Goal: Information Seeking & Learning: Learn about a topic

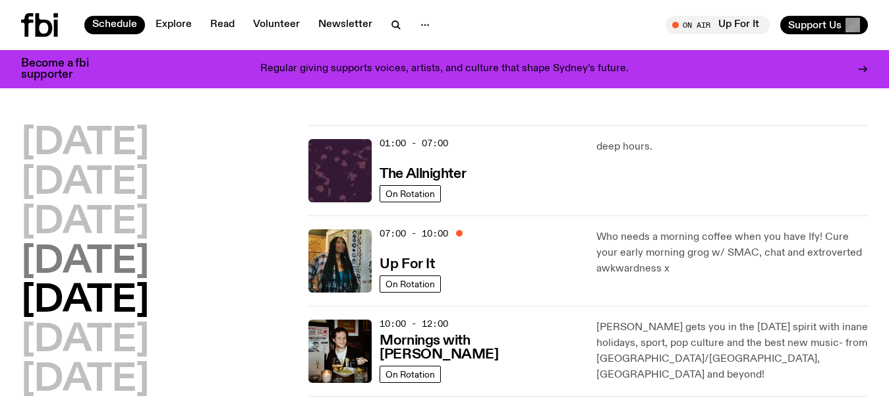
click at [97, 254] on h2 "[DATE]" at bounding box center [85, 262] width 128 height 37
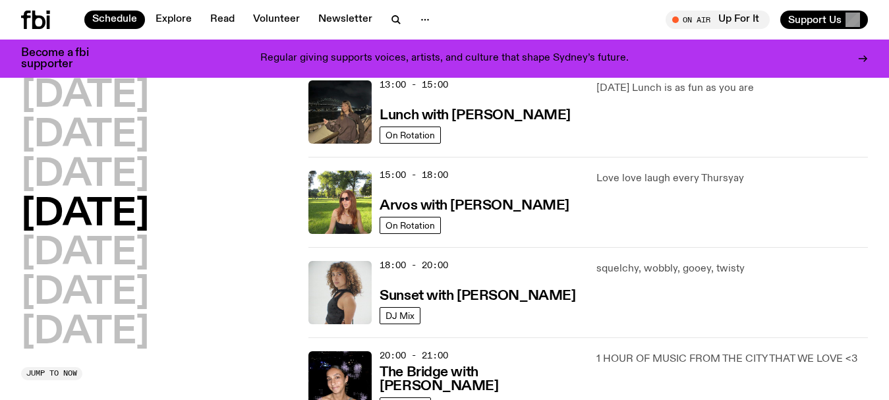
scroll to position [432, 0]
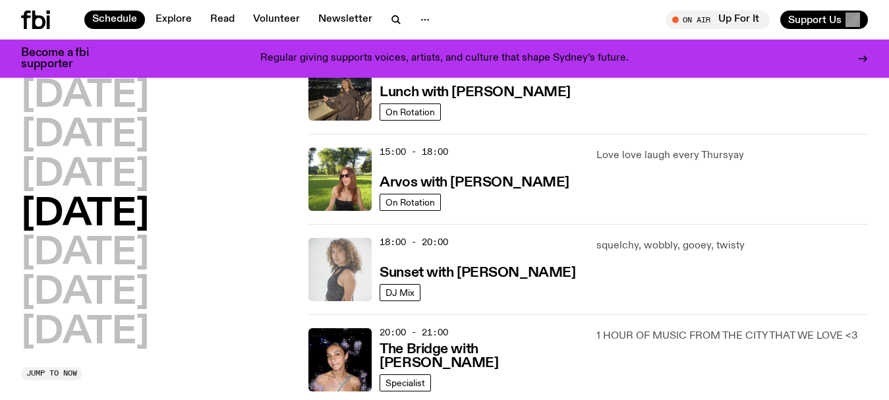
click at [336, 266] on img at bounding box center [339, 269] width 63 height 63
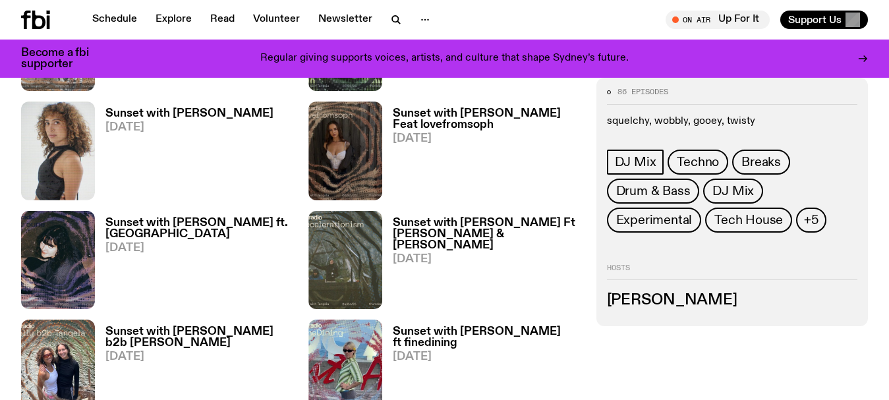
scroll to position [1445, 0]
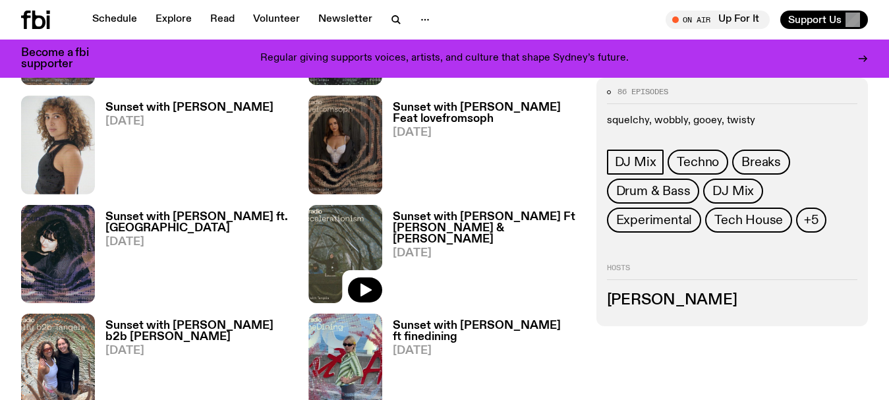
click at [351, 205] on img at bounding box center [345, 254] width 74 height 98
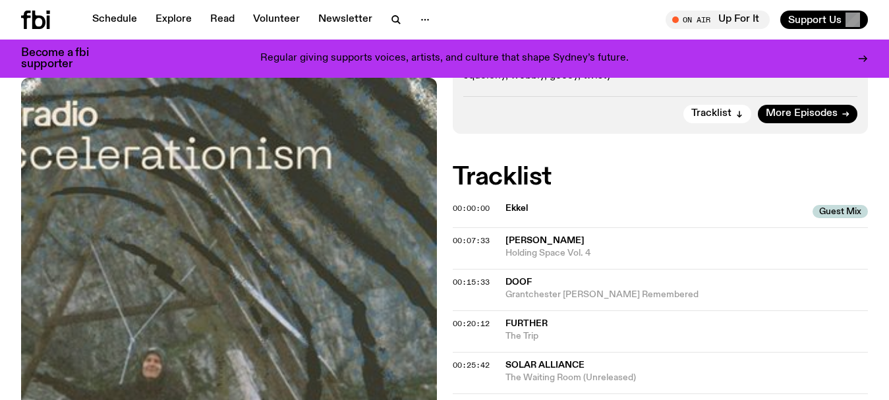
scroll to position [259, 0]
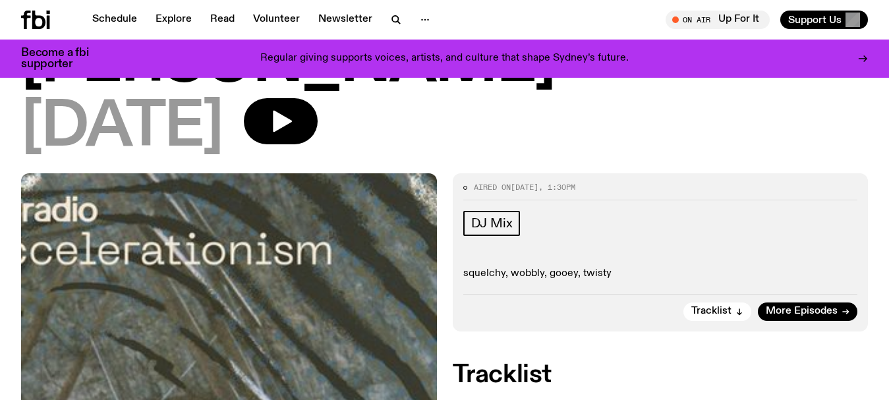
click at [633, 294] on div "Tracklist More Episodes" at bounding box center [660, 307] width 395 height 27
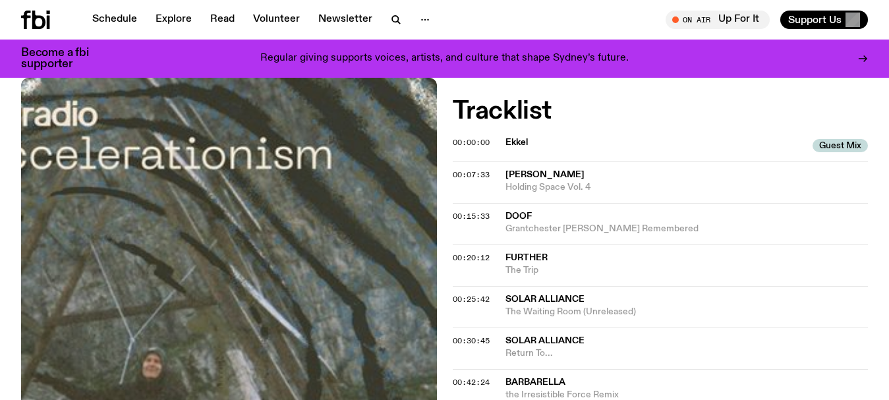
scroll to position [325, 0]
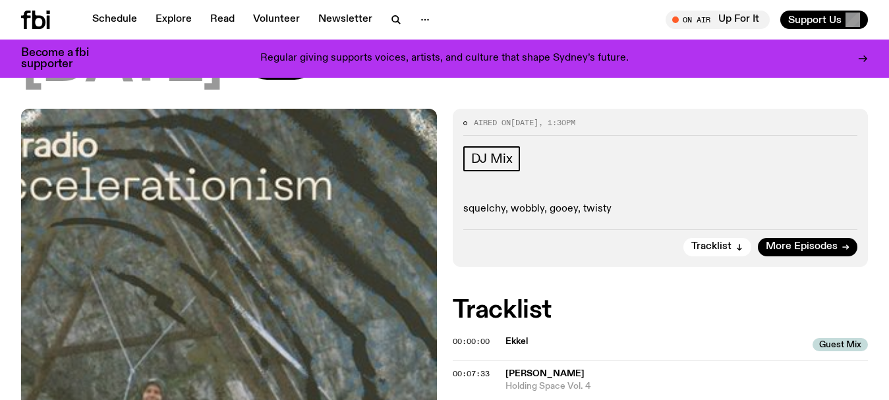
scroll to position [389, 0]
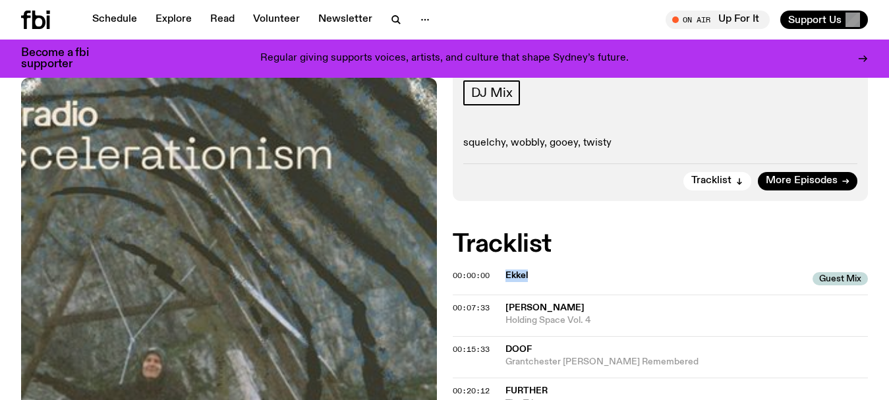
drag, startPoint x: 524, startPoint y: 155, endPoint x: 497, endPoint y: 155, distance: 26.4
click at [497, 295] on div "00:00:00 Ekkel Guest Mix Guest Mix" at bounding box center [661, 316] width 416 height 42
copy div "Ekkel"
drag, startPoint x: 574, startPoint y: 191, endPoint x: 496, endPoint y: 190, distance: 77.7
click at [496, 336] on div "00:07:33 [PERSON_NAME] Holding Space Vol. 4" at bounding box center [661, 357] width 416 height 42
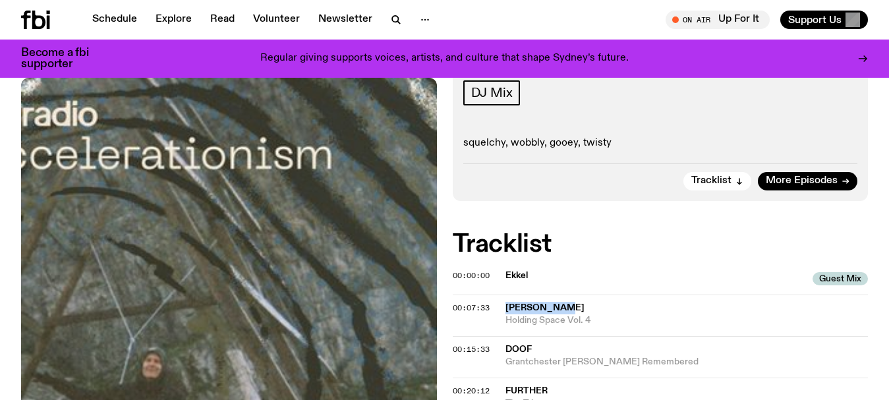
copy div "[PERSON_NAME]"
drag, startPoint x: 607, startPoint y: 198, endPoint x: 505, endPoint y: 204, distance: 103.0
click at [505, 314] on span "Holding Space Vol. 4" at bounding box center [686, 320] width 363 height 13
copy span "Holding Space Vol. 4"
drag, startPoint x: 538, startPoint y: 155, endPoint x: 504, endPoint y: 155, distance: 34.3
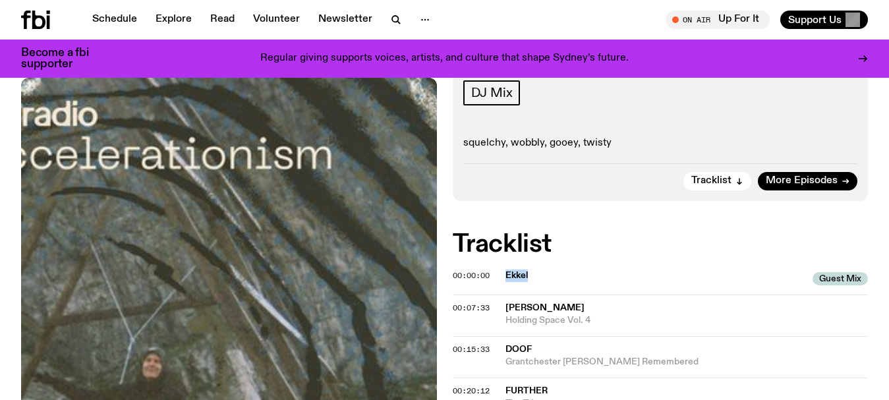
click at [504, 295] on div "00:00:00 Ekkel Guest Mix Guest Mix" at bounding box center [661, 316] width 416 height 42
copy div "Ekkel"
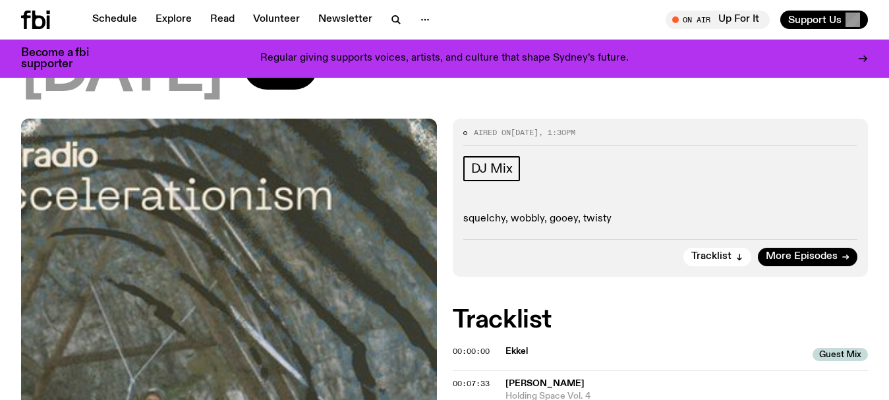
scroll to position [391, 0]
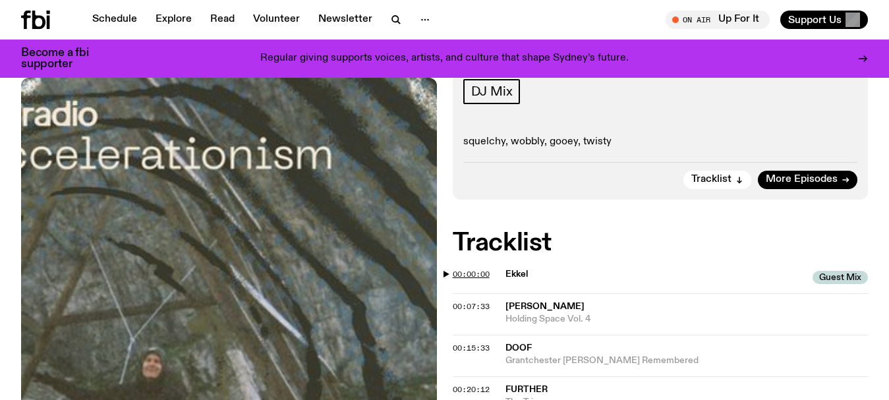
click at [459, 269] on span "00:00:00" at bounding box center [471, 274] width 37 height 11
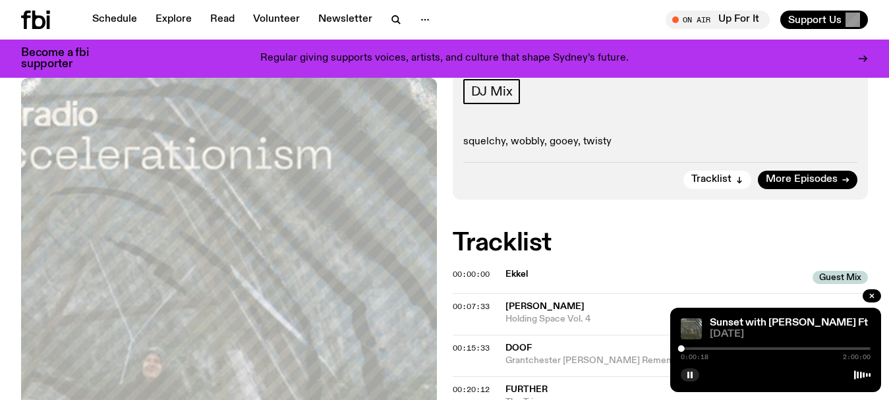
click at [696, 348] on div at bounding box center [776, 348] width 190 height 3
click at [707, 349] on div at bounding box center [776, 348] width 190 height 3
click at [722, 348] on div at bounding box center [776, 348] width 190 height 3
click at [744, 347] on div at bounding box center [776, 348] width 190 height 3
click at [764, 347] on div at bounding box center [776, 348] width 190 height 3
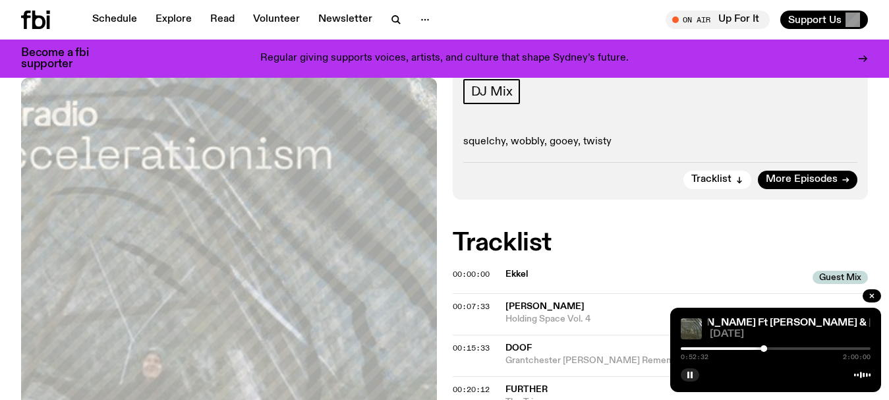
click at [756, 349] on div at bounding box center [669, 348] width 190 height 3
click at [767, 348] on div at bounding box center [776, 348] width 190 height 3
click at [781, 348] on div at bounding box center [776, 348] width 190 height 3
click at [770, 348] on div at bounding box center [686, 348] width 190 height 3
click at [788, 335] on span "[DATE]" at bounding box center [790, 334] width 161 height 10
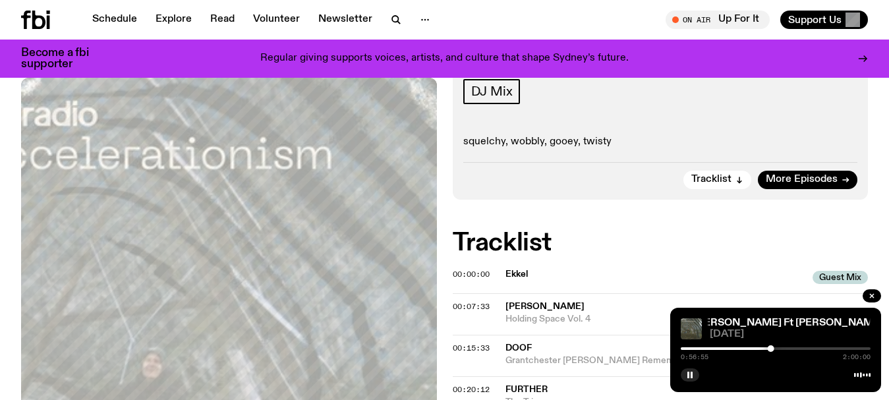
click at [783, 374] on div at bounding box center [776, 374] width 190 height 16
click at [692, 378] on icon "button" at bounding box center [690, 375] width 8 height 8
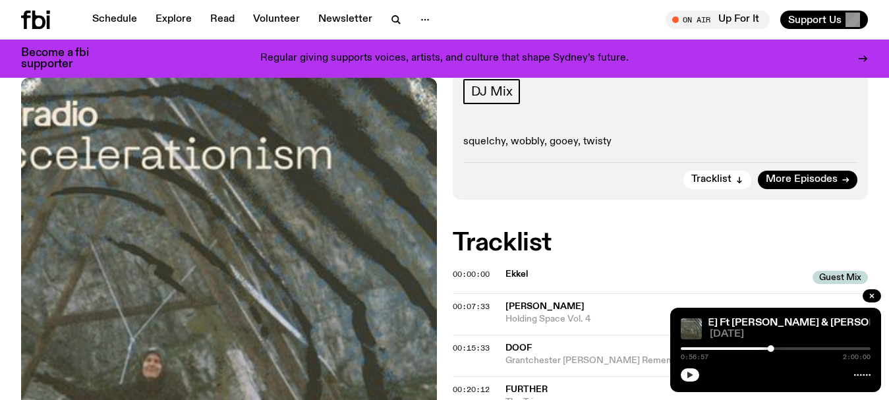
click at [690, 376] on icon "button" at bounding box center [690, 375] width 6 height 7
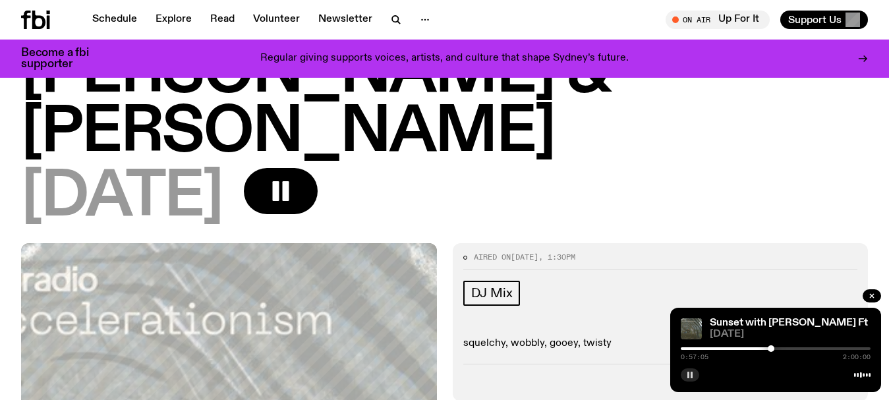
scroll to position [0, 0]
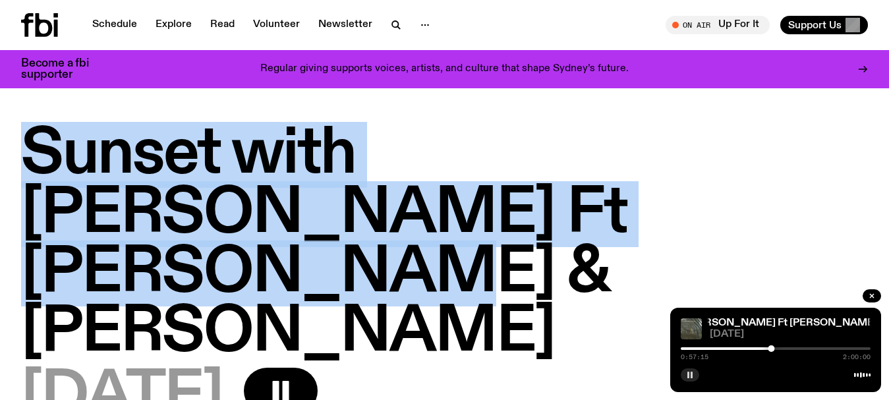
drag, startPoint x: 356, startPoint y: 221, endPoint x: 0, endPoint y: 181, distance: 358.6
click at [0, 181] on div "Sunset with [PERSON_NAME] Ft [PERSON_NAME] & [PERSON_NAME] [DATE]" at bounding box center [444, 284] width 889 height 318
copy h1 "Sunset with [PERSON_NAME] Ft [PERSON_NAME] & [PERSON_NAME]"
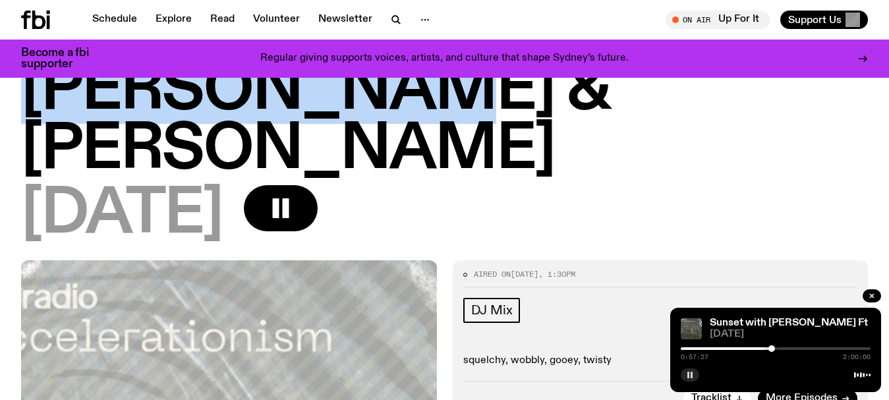
scroll to position [195, 0]
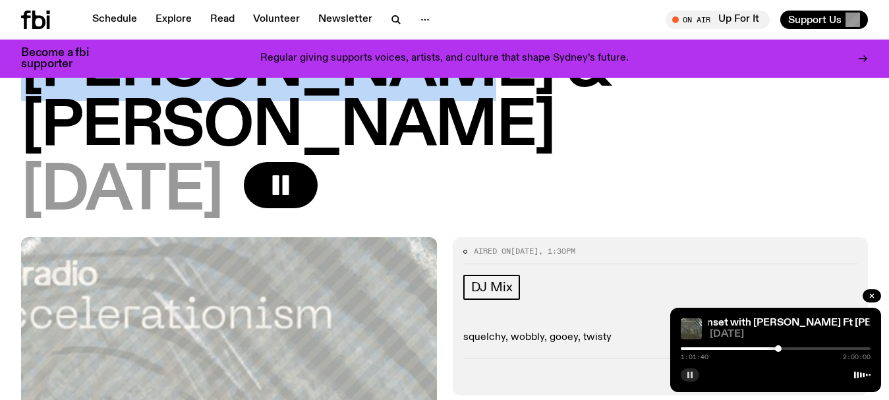
click at [778, 349] on div at bounding box center [778, 348] width 7 height 7
click at [787, 349] on div at bounding box center [786, 348] width 7 height 7
click at [791, 349] on div at bounding box center [791, 348] width 7 height 7
click at [692, 374] on icon "button" at bounding box center [690, 375] width 8 height 8
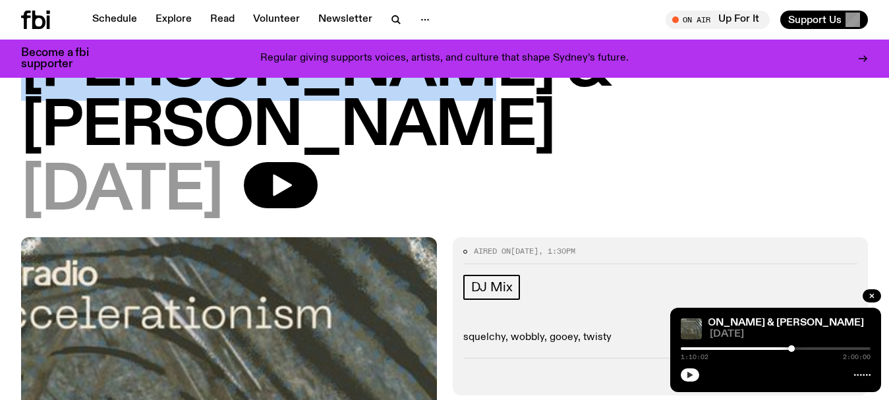
click at [691, 370] on button "button" at bounding box center [690, 374] width 18 height 13
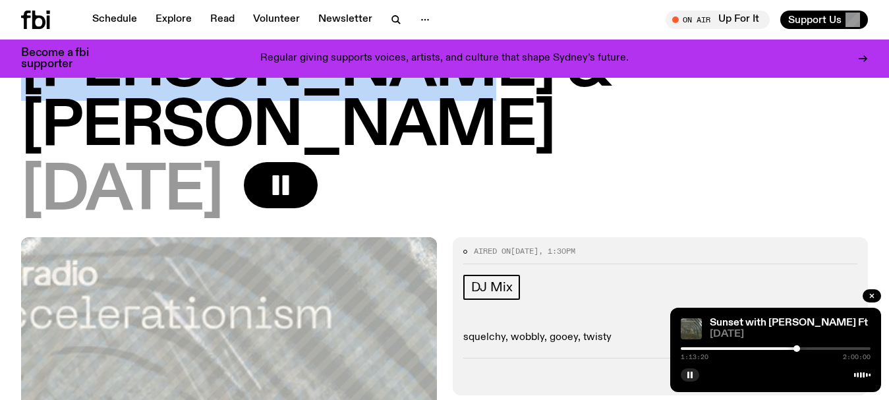
click at [798, 347] on div at bounding box center [796, 348] width 7 height 7
drag, startPoint x: 798, startPoint y: 347, endPoint x: 804, endPoint y: 348, distance: 6.6
click at [804, 348] on div at bounding box center [804, 348] width 7 height 7
click at [810, 349] on div at bounding box center [809, 348] width 7 height 7
drag, startPoint x: 810, startPoint y: 349, endPoint x: 818, endPoint y: 350, distance: 8.0
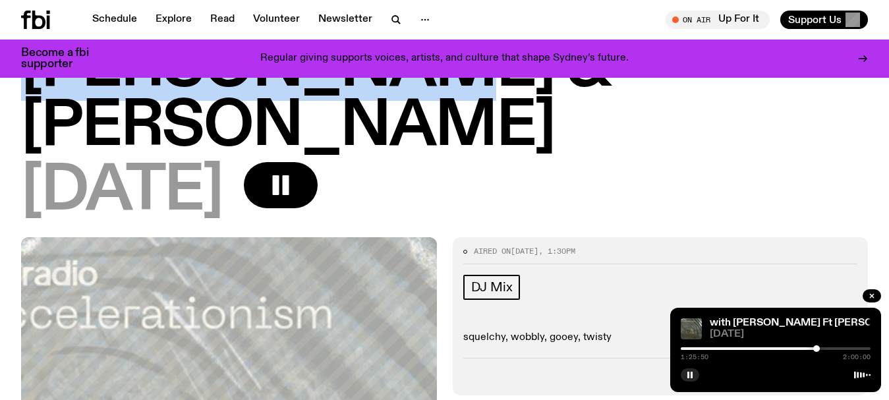
click at [818, 350] on div at bounding box center [816, 348] width 7 height 7
drag, startPoint x: 818, startPoint y: 350, endPoint x: 826, endPoint y: 350, distance: 7.9
click at [826, 350] on div at bounding box center [825, 348] width 7 height 7
drag, startPoint x: 826, startPoint y: 350, endPoint x: 837, endPoint y: 352, distance: 12.0
click at [837, 352] on div "1:35:50 2:00:00" at bounding box center [776, 353] width 190 height 16
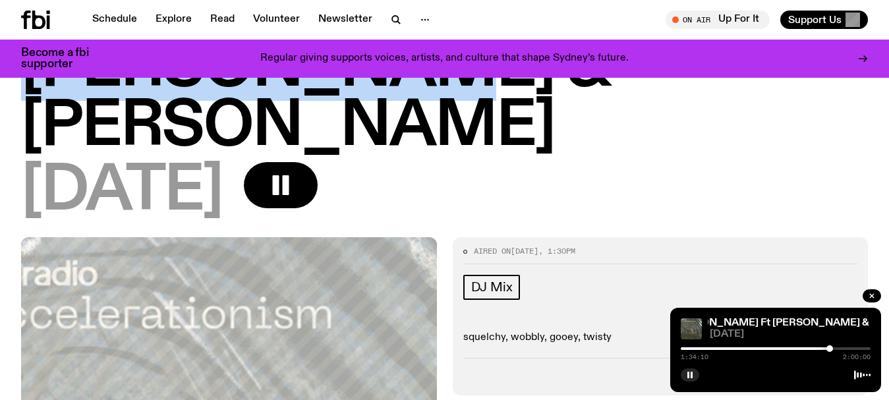
click at [829, 351] on div at bounding box center [829, 348] width 7 height 7
click at [824, 351] on div at bounding box center [823, 348] width 7 height 7
click at [831, 345] on div at bounding box center [830, 348] width 7 height 7
click at [689, 374] on rect "button" at bounding box center [688, 375] width 2 height 7
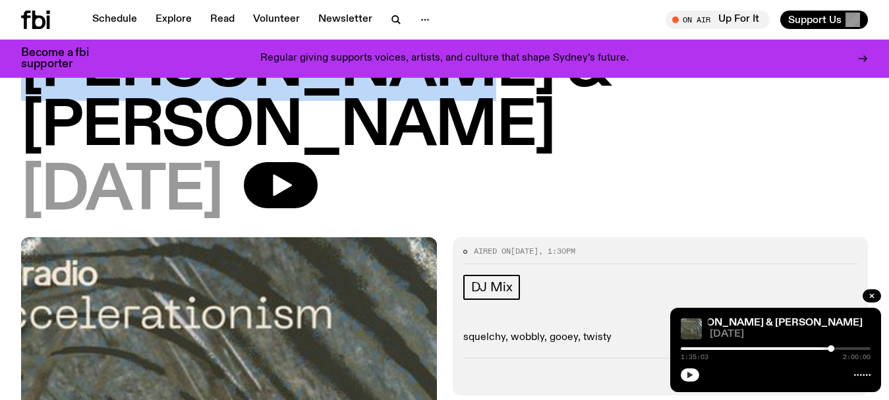
click at [689, 374] on icon "button" at bounding box center [690, 375] width 6 height 7
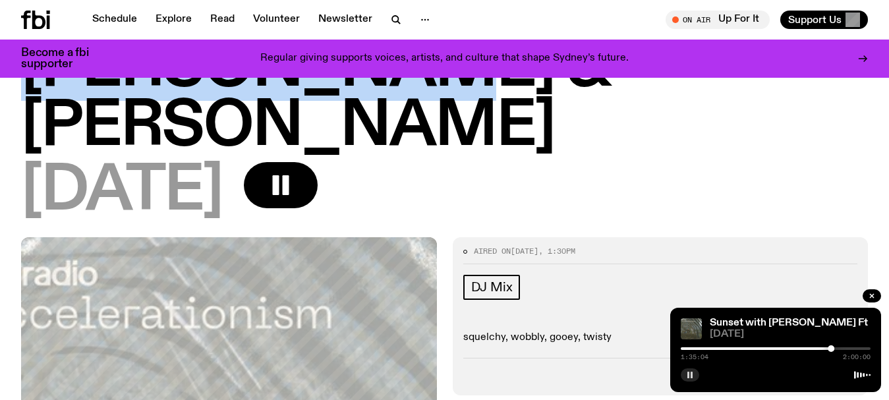
click at [839, 348] on div at bounding box center [776, 348] width 190 height 3
drag, startPoint x: 839, startPoint y: 348, endPoint x: 847, endPoint y: 349, distance: 7.9
click at [847, 349] on div at bounding box center [846, 348] width 7 height 7
drag, startPoint x: 847, startPoint y: 349, endPoint x: 854, endPoint y: 349, distance: 7.3
click at [854, 349] on div at bounding box center [854, 348] width 7 height 7
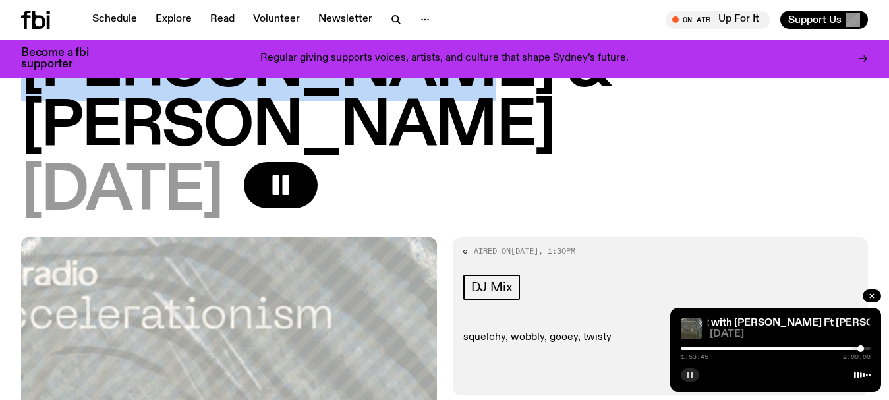
click at [860, 349] on div at bounding box center [860, 348] width 7 height 7
click at [866, 296] on button "button" at bounding box center [871, 295] width 18 height 13
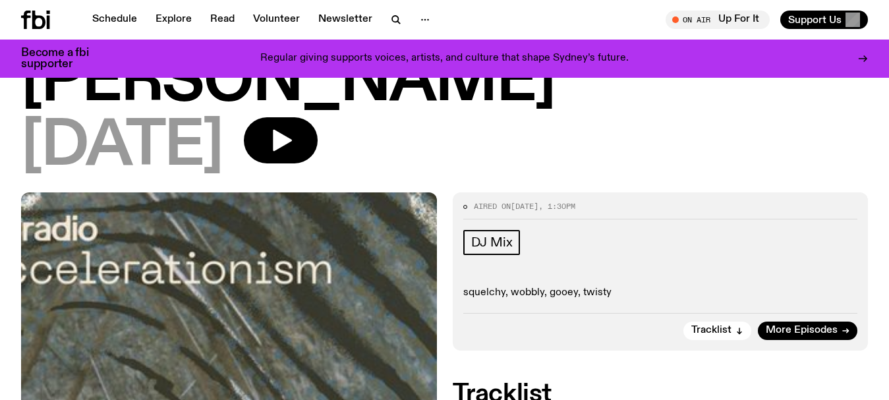
scroll to position [327, 0]
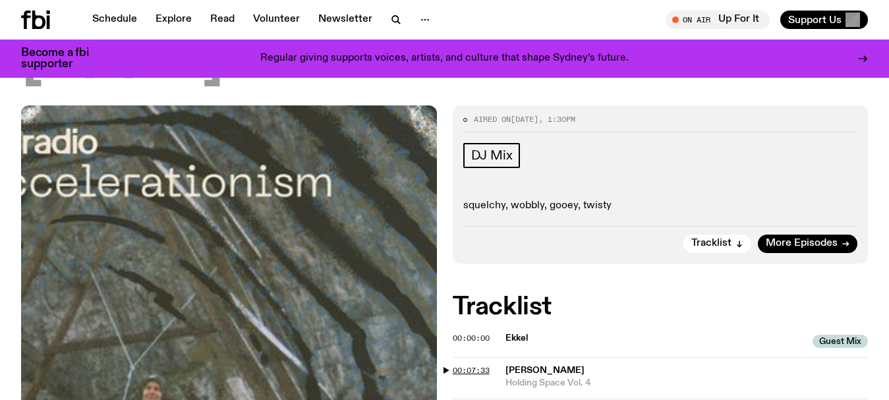
click at [457, 365] on span "00:07:33" at bounding box center [471, 370] width 37 height 11
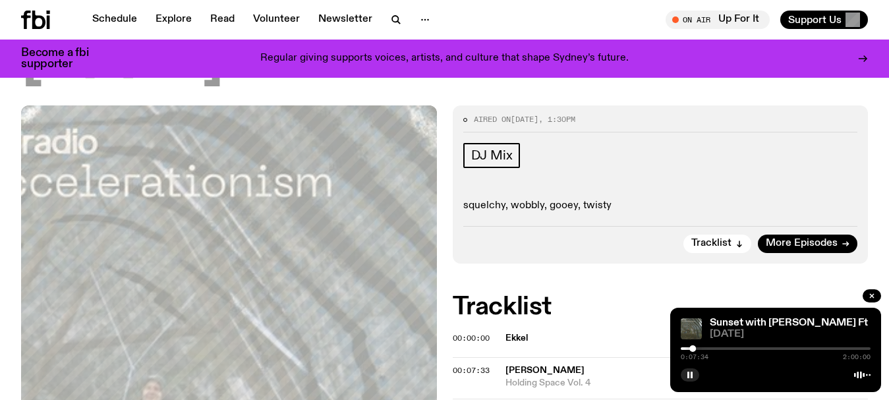
drag, startPoint x: 697, startPoint y: 347, endPoint x: 707, endPoint y: 347, distance: 9.9
click at [707, 347] on div "0:07:34 2:00:00" at bounding box center [776, 353] width 190 height 16
drag, startPoint x: 696, startPoint y: 348, endPoint x: 732, endPoint y: 351, distance: 35.7
click at [732, 351] on div "0:07:35 2:00:00" at bounding box center [776, 353] width 190 height 16
click at [863, 296] on button "button" at bounding box center [871, 295] width 18 height 13
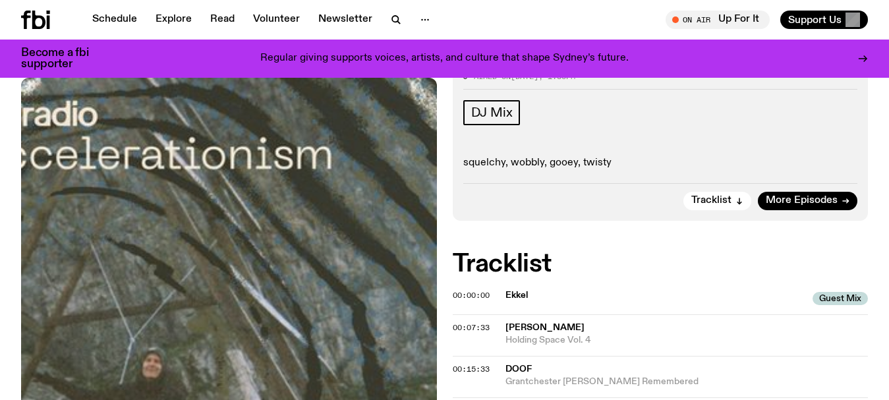
scroll to position [393, 0]
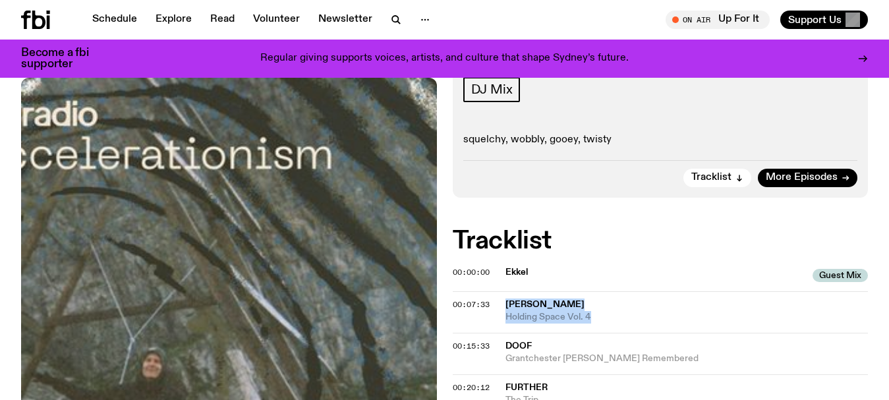
drag, startPoint x: 503, startPoint y: 186, endPoint x: 598, endPoint y: 197, distance: 94.8
click at [598, 333] on div "00:07:33 [PERSON_NAME] Holding Space Vol. 4" at bounding box center [661, 354] width 416 height 42
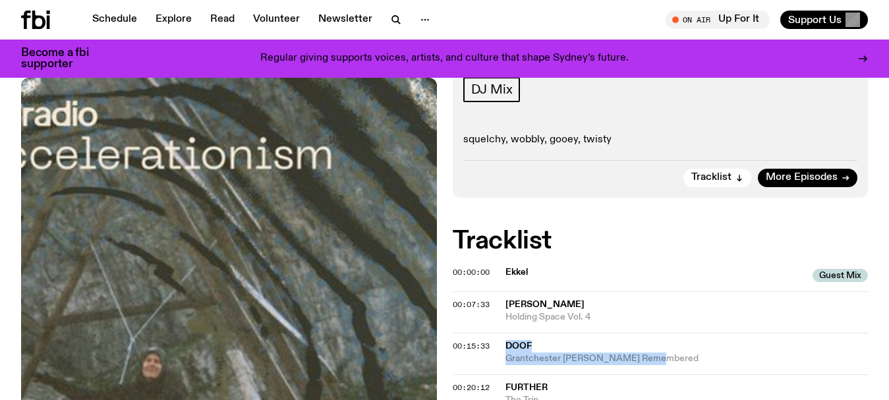
drag, startPoint x: 679, startPoint y: 240, endPoint x: 501, endPoint y: 231, distance: 178.1
click at [501, 374] on div "00:15:33 Doof Grantchester [PERSON_NAME] Remembered" at bounding box center [661, 395] width 416 height 42
copy div "Doof Grantchester [PERSON_NAME] Remembered"
click at [613, 374] on div "00:15:33 Doof Grantchester [PERSON_NAME] Remembered" at bounding box center [661, 395] width 416 height 42
drag, startPoint x: 665, startPoint y: 243, endPoint x: 498, endPoint y: 226, distance: 167.6
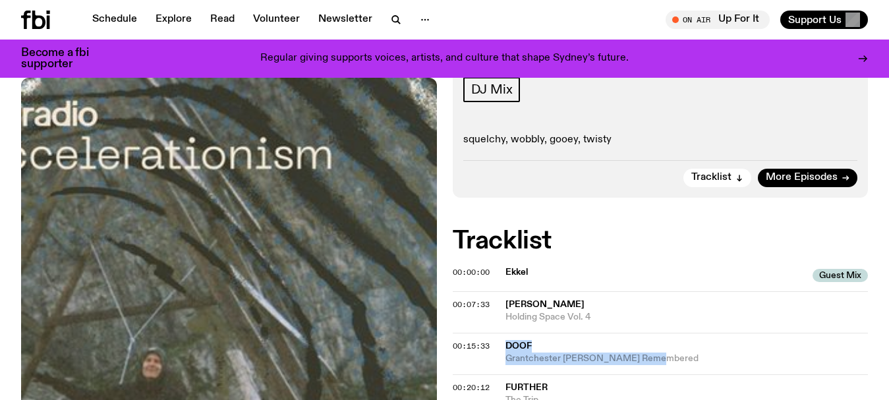
click at [498, 374] on div "00:15:33 Doof Grantchester [PERSON_NAME] Remembered" at bounding box center [661, 395] width 416 height 42
copy div "Doof Grantchester [PERSON_NAME] Remembered"
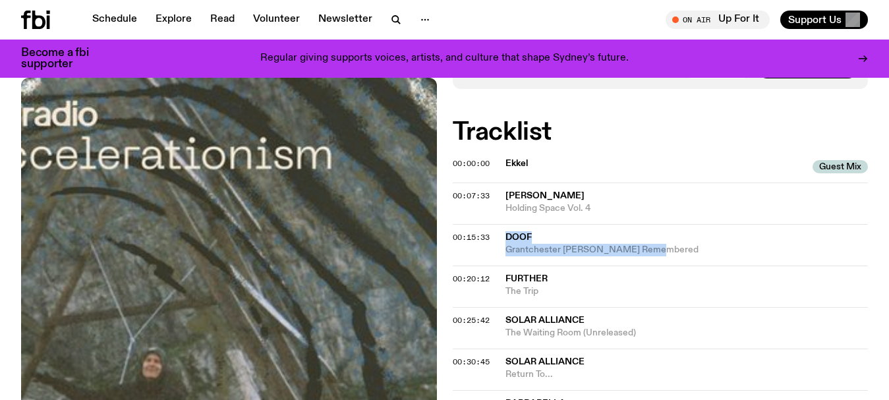
scroll to position [524, 0]
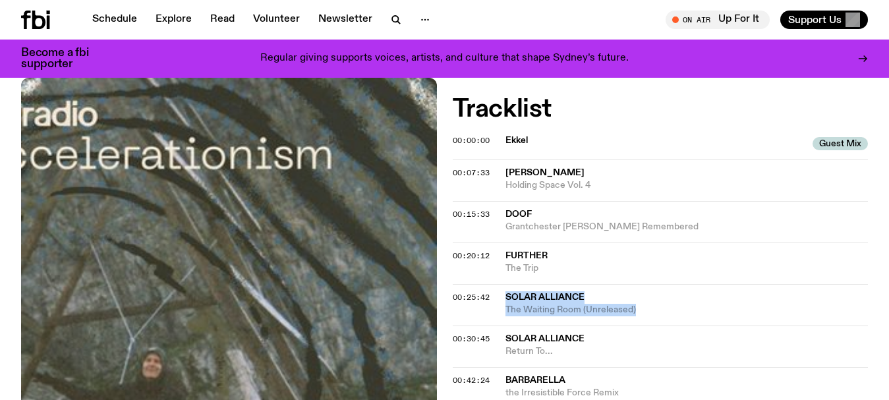
drag, startPoint x: 643, startPoint y: 192, endPoint x: 505, endPoint y: 182, distance: 138.1
click at [505, 291] on div "Solar Alliance The Waiting Room (Unreleased)" at bounding box center [686, 303] width 363 height 25
copy div "Solar Alliance The Waiting Room (Unreleased)"
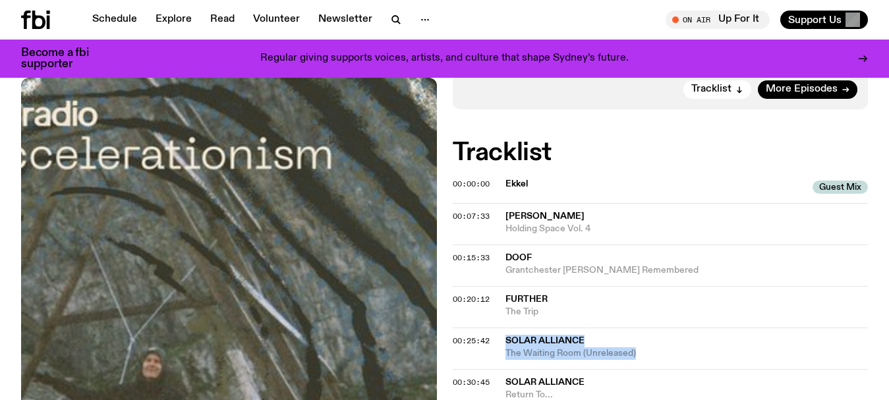
scroll to position [459, 0]
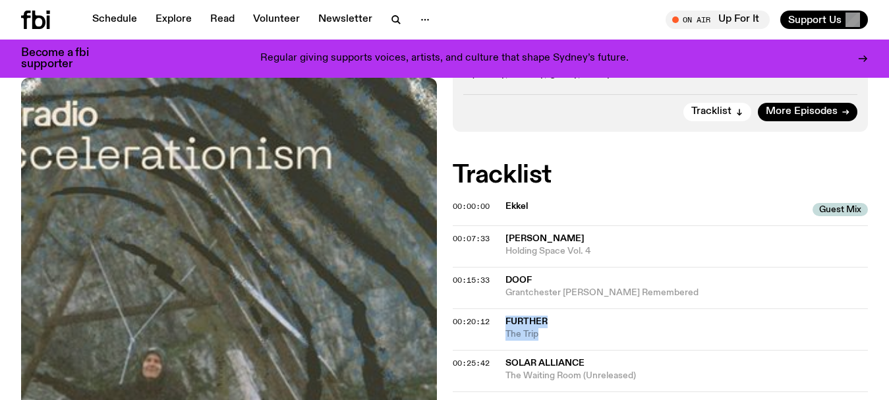
drag, startPoint x: 555, startPoint y: 216, endPoint x: 496, endPoint y: 206, distance: 60.1
click at [496, 350] on div "00:20:12 Further The Trip" at bounding box center [661, 371] width 416 height 42
copy div "Further The Trip"
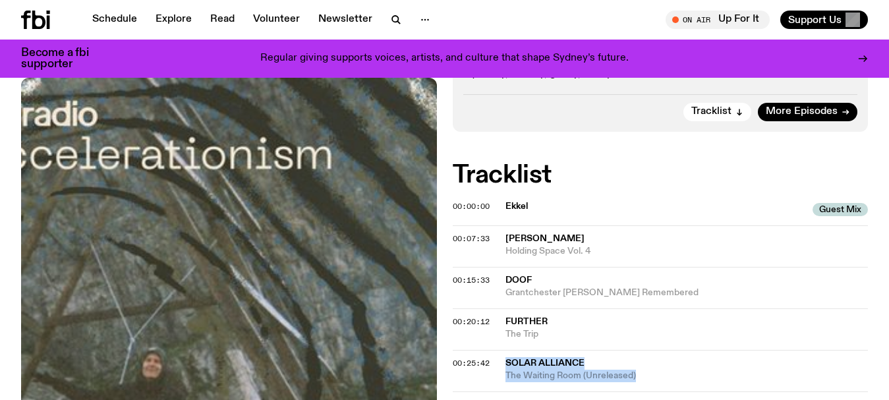
drag, startPoint x: 647, startPoint y: 256, endPoint x: 497, endPoint y: 238, distance: 151.3
copy div "Solar Alliance The Waiting Room (Unreleased)"
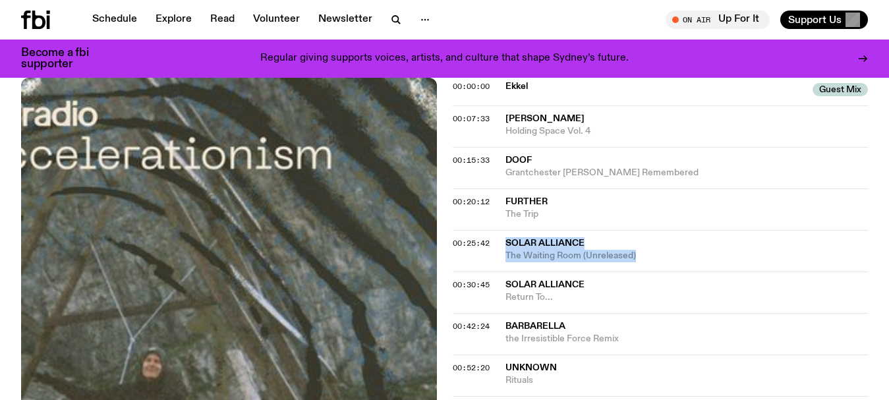
scroll to position [590, 0]
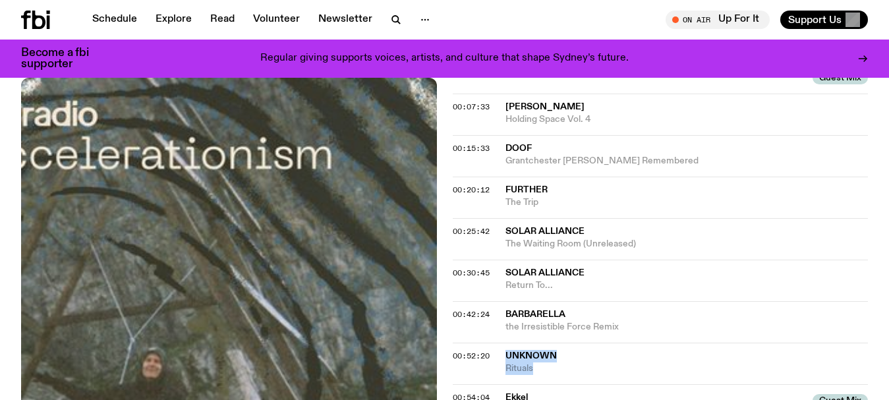
drag, startPoint x: 546, startPoint y: 252, endPoint x: 500, endPoint y: 237, distance: 48.8
click at [500, 384] on div "00:52:20 unknown Rituals" at bounding box center [661, 400] width 416 height 32
click at [631, 384] on div "00:52:20 unknown Rituals" at bounding box center [661, 400] width 416 height 32
drag, startPoint x: 577, startPoint y: 252, endPoint x: 495, endPoint y: 233, distance: 83.8
click at [495, 384] on div "00:52:20 unknown Rituals" at bounding box center [661, 400] width 416 height 32
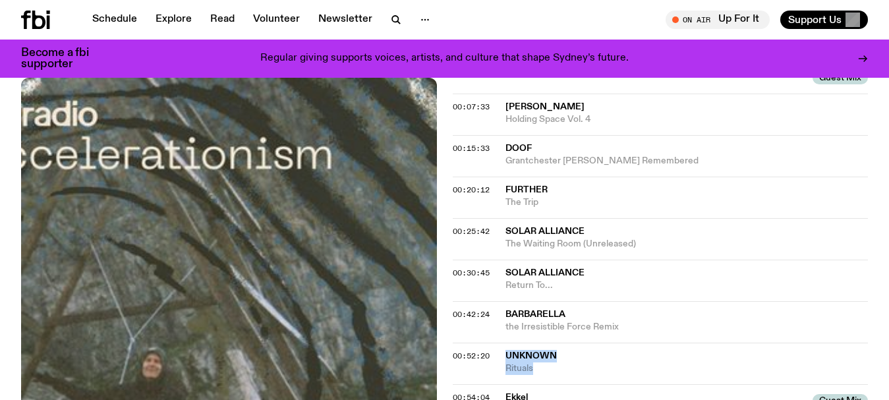
click at [577, 362] on span "Rituals" at bounding box center [686, 368] width 363 height 13
click at [112, 20] on link "Schedule" at bounding box center [114, 20] width 61 height 18
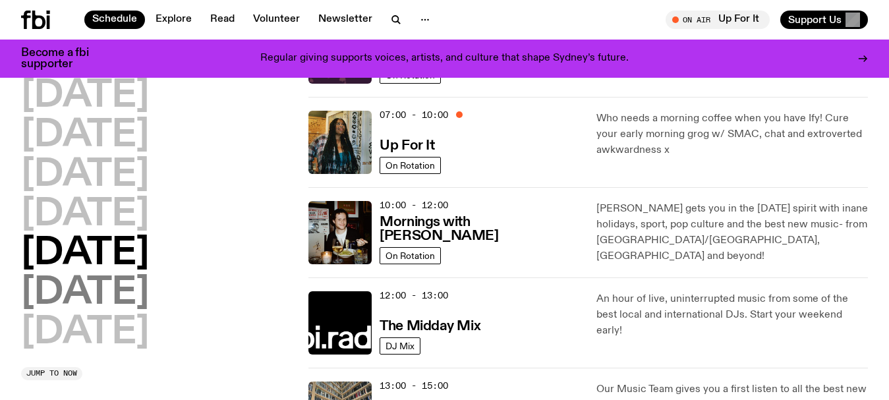
scroll to position [127, 0]
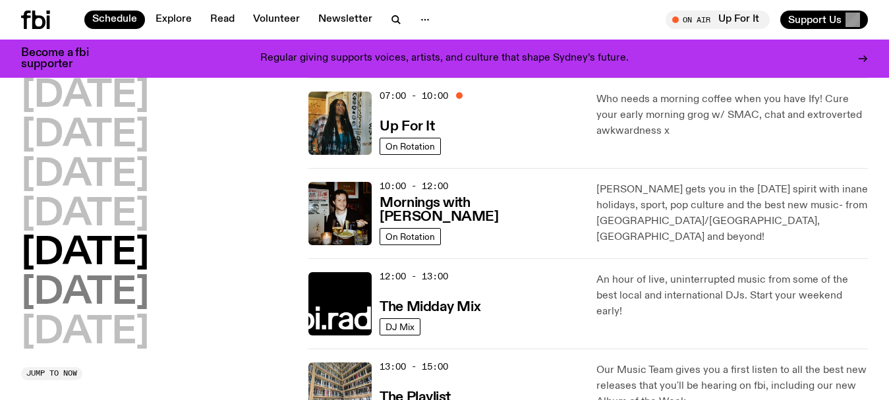
click at [100, 291] on h2 "[DATE]" at bounding box center [85, 293] width 128 height 37
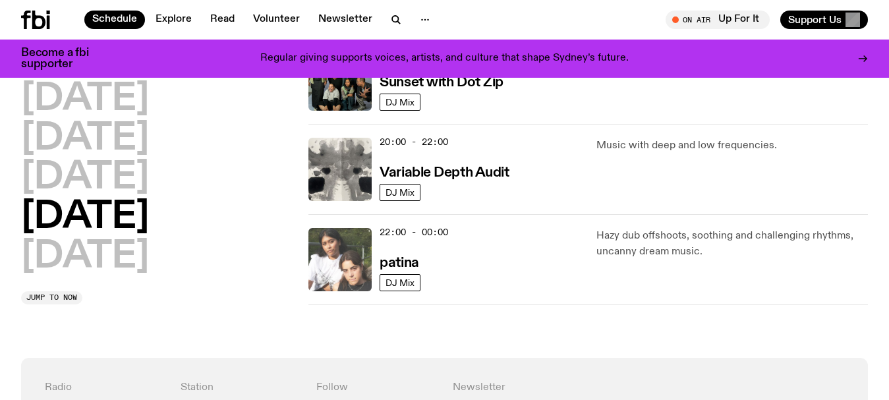
scroll to position [959, 0]
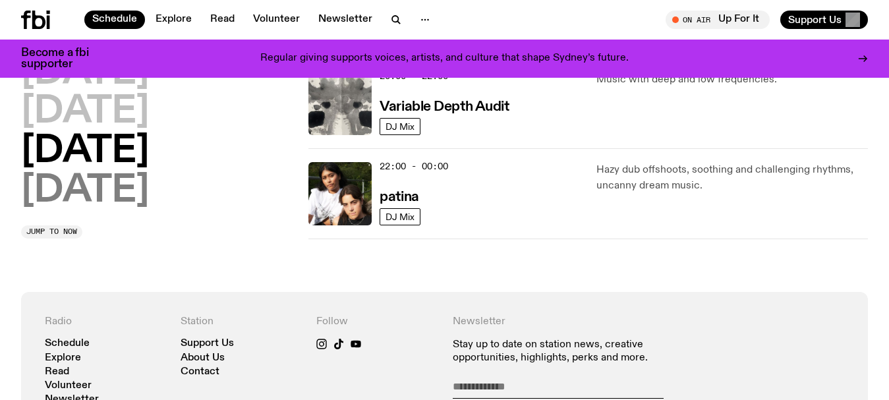
click at [132, 196] on h2 "[DATE]" at bounding box center [85, 191] width 128 height 37
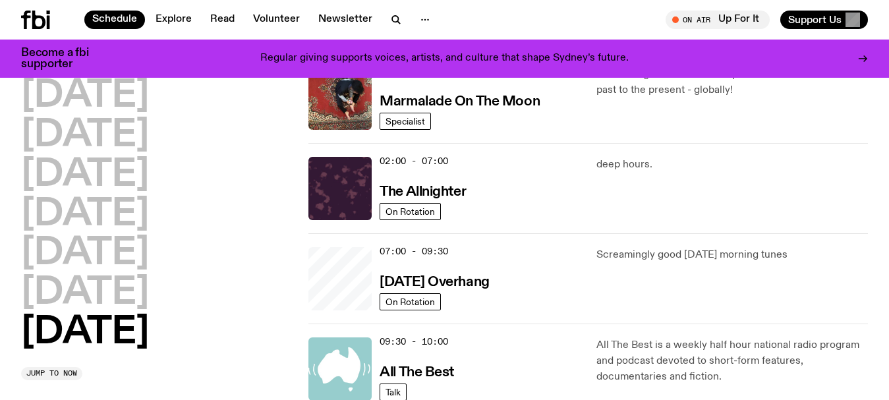
scroll to position [37, 0]
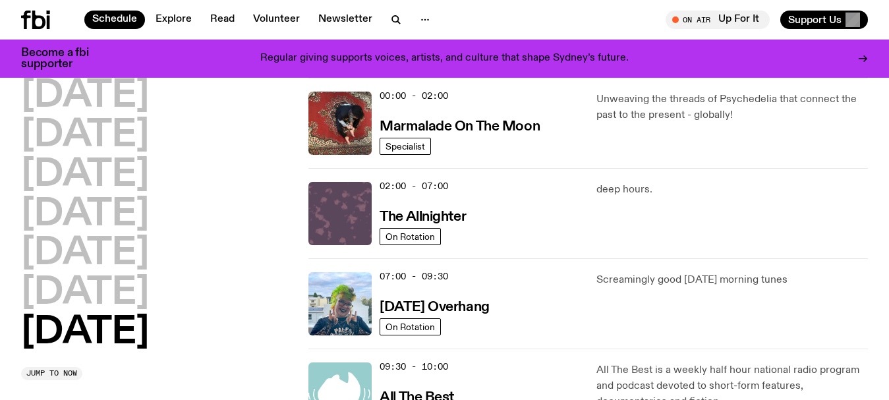
click at [350, 199] on img at bounding box center [339, 213] width 63 height 63
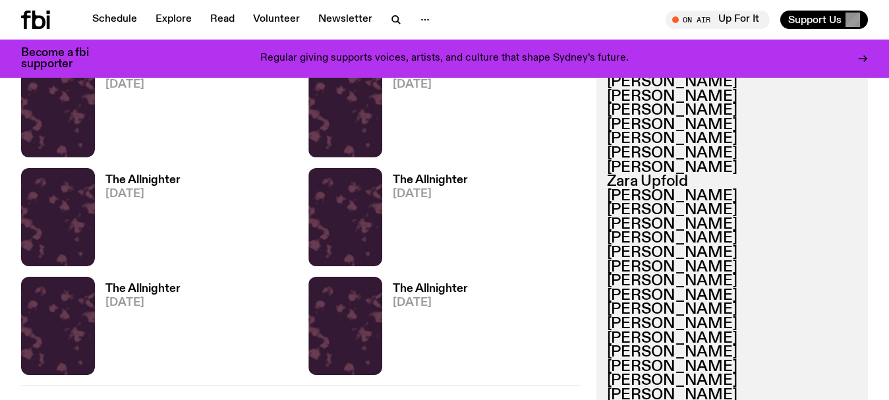
scroll to position [2107, 0]
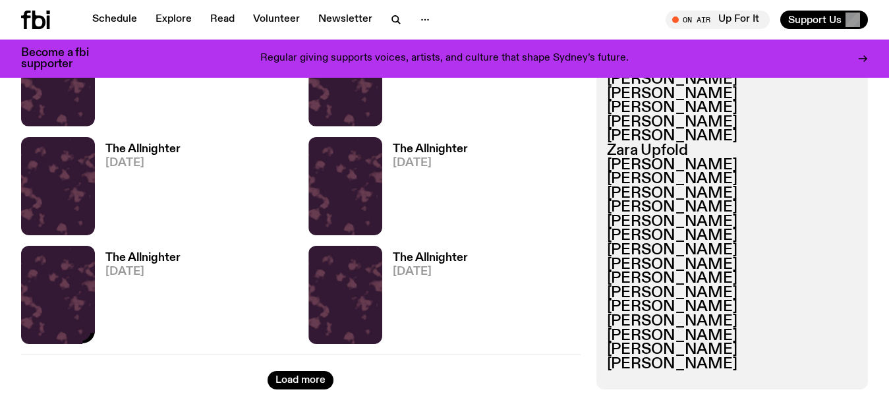
click at [59, 288] on img at bounding box center [58, 295] width 74 height 98
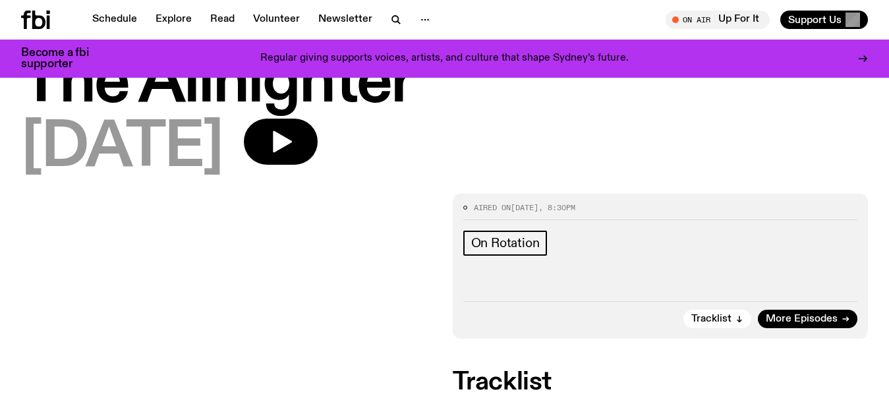
scroll to position [127, 0]
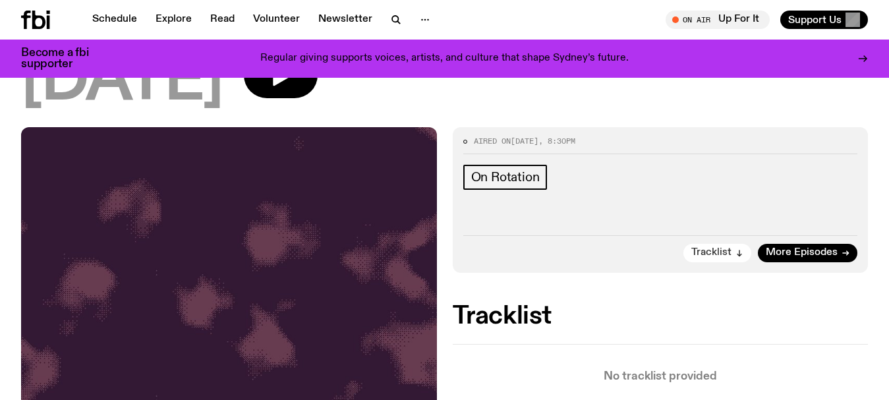
click at [736, 252] on icon "button" at bounding box center [739, 253] width 8 height 8
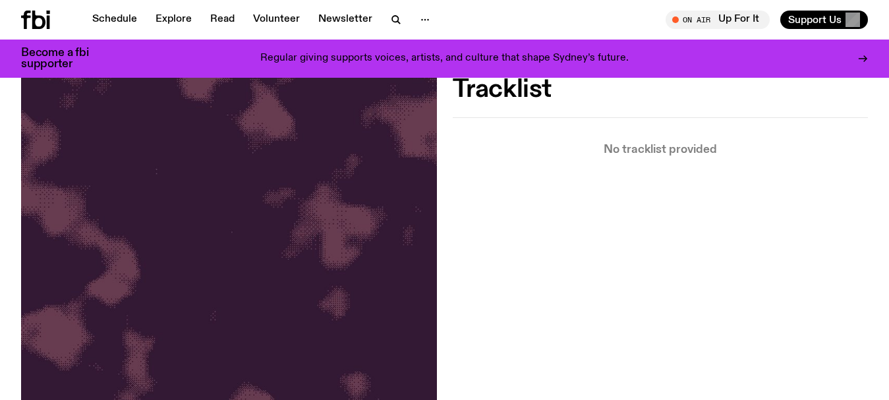
scroll to position [90, 0]
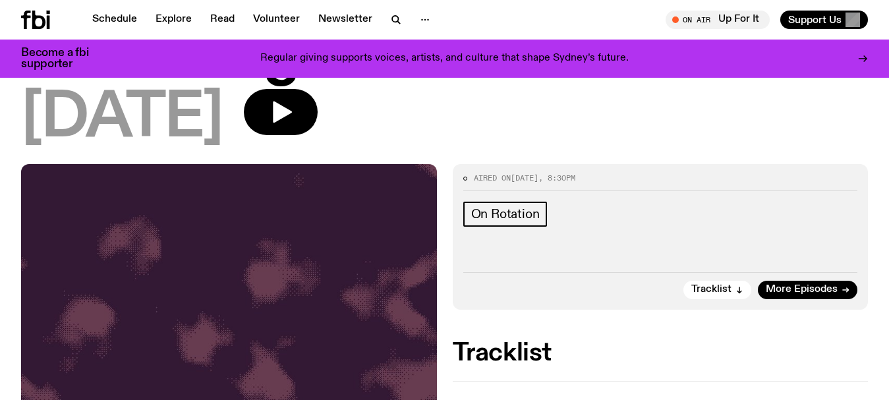
click at [0, 107] on div "The Allnighter [DATE]" at bounding box center [444, 94] width 889 height 140
click at [107, 20] on link "Schedule" at bounding box center [114, 20] width 61 height 18
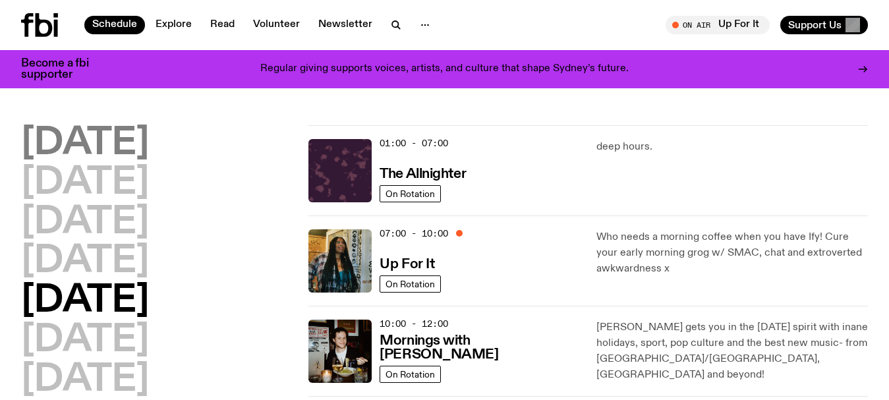
click at [88, 151] on h2 "[DATE]" at bounding box center [85, 143] width 128 height 37
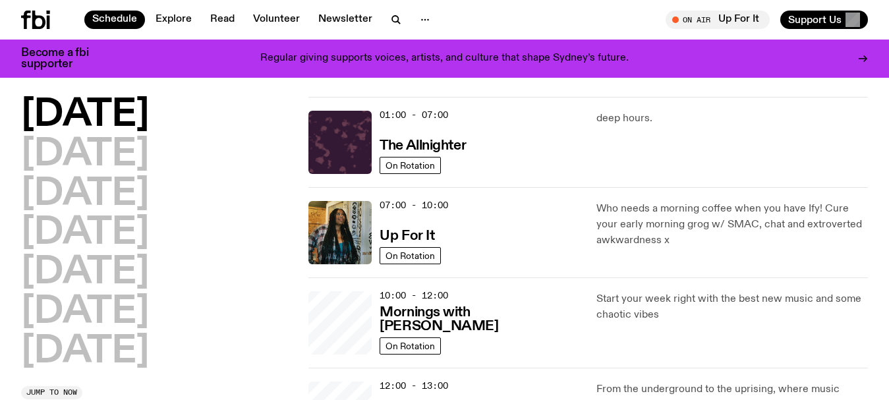
scroll to position [37, 0]
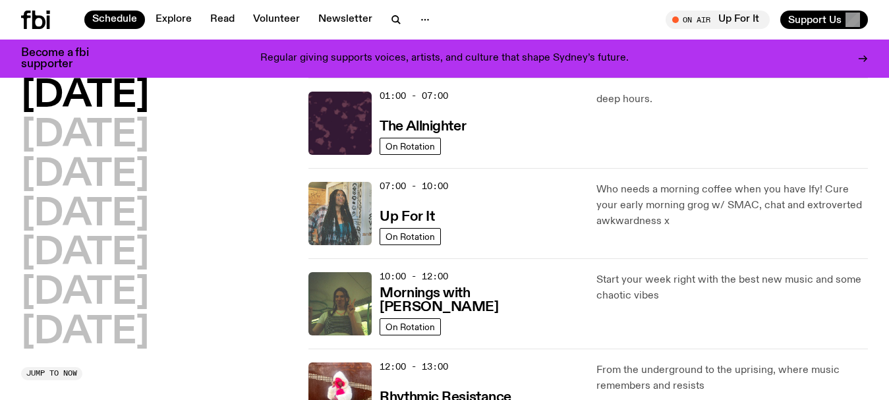
click at [348, 198] on img at bounding box center [339, 213] width 63 height 63
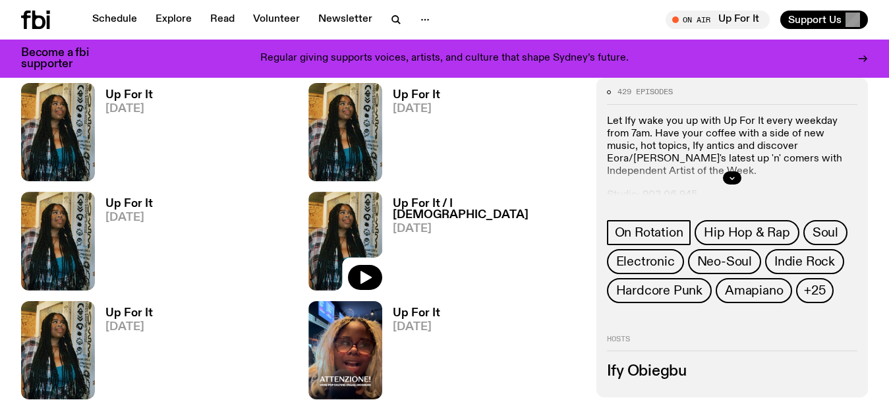
scroll to position [1312, 0]
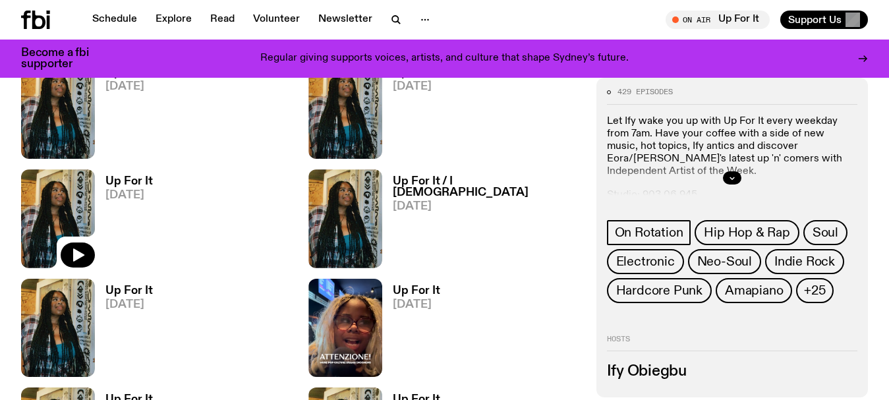
click at [63, 204] on img at bounding box center [58, 218] width 74 height 98
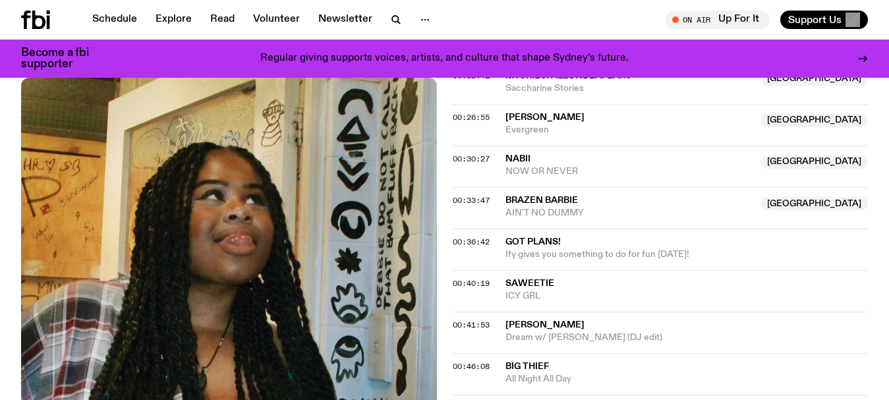
scroll to position [1690, 0]
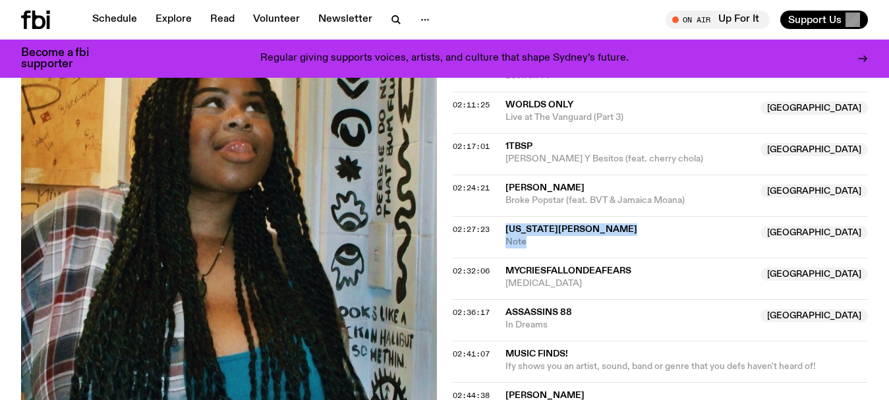
drag, startPoint x: 531, startPoint y: 246, endPoint x: 495, endPoint y: 231, distance: 39.3
click at [495, 258] on div "02:27:23 [US_STATE][PERSON_NAME] [GEOGRAPHIC_DATA] Note [GEOGRAPHIC_DATA]" at bounding box center [661, 279] width 416 height 42
click at [126, 17] on link "Schedule" at bounding box center [114, 20] width 61 height 18
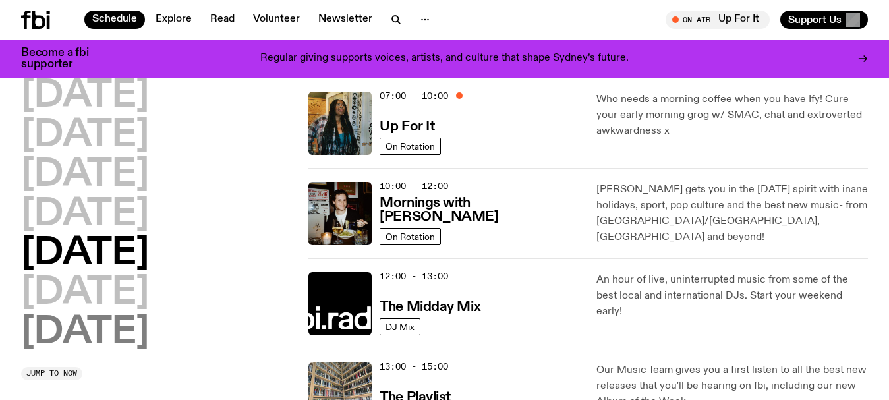
click at [96, 322] on h2 "[DATE]" at bounding box center [85, 332] width 128 height 37
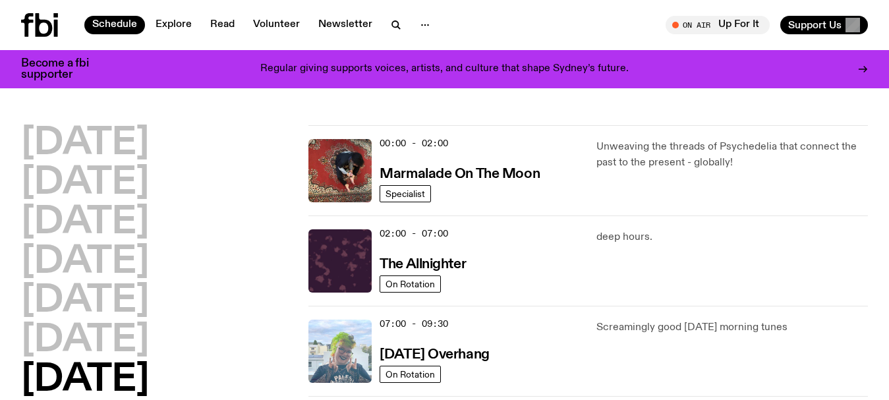
click at [350, 333] on img at bounding box center [339, 351] width 63 height 63
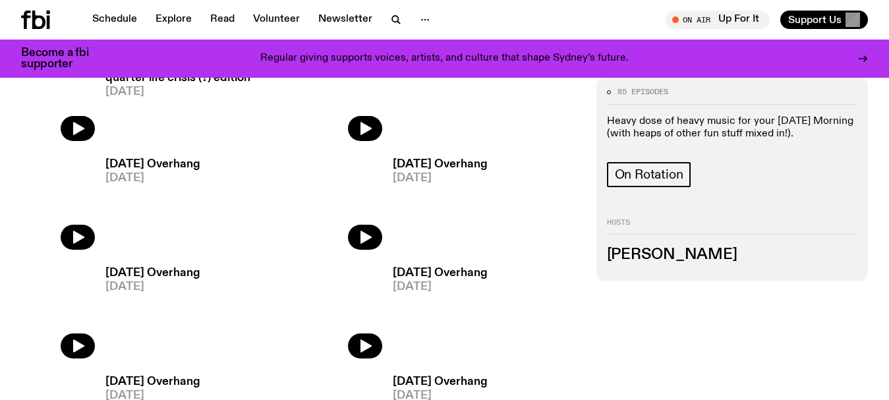
scroll to position [653, 0]
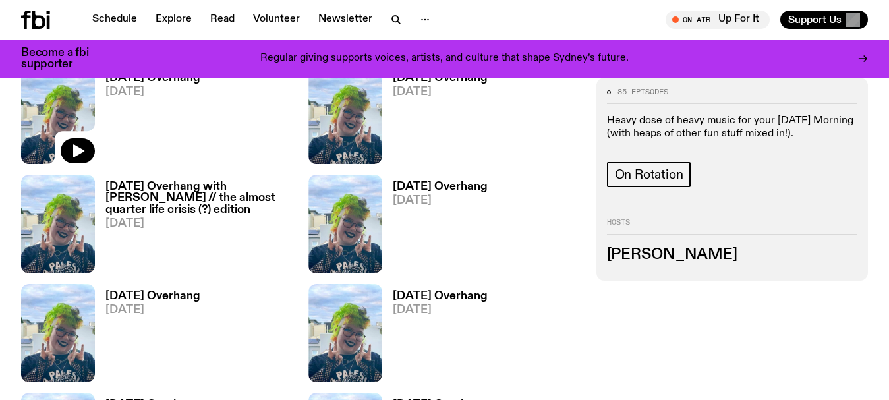
click at [69, 109] on img at bounding box center [58, 115] width 74 height 98
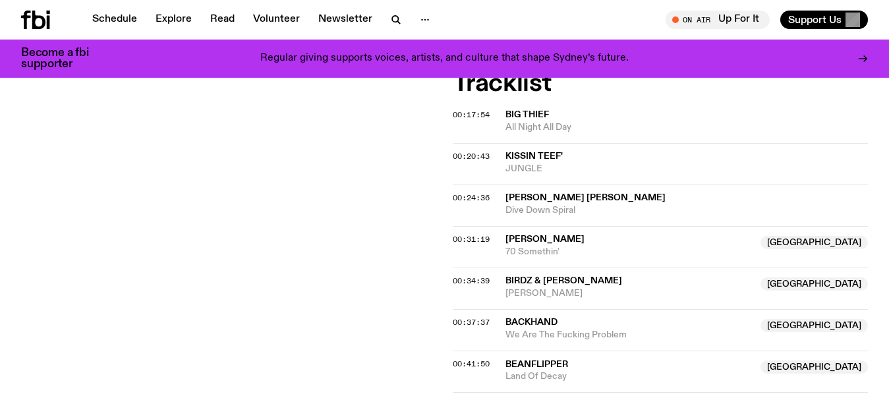
scroll to position [457, 0]
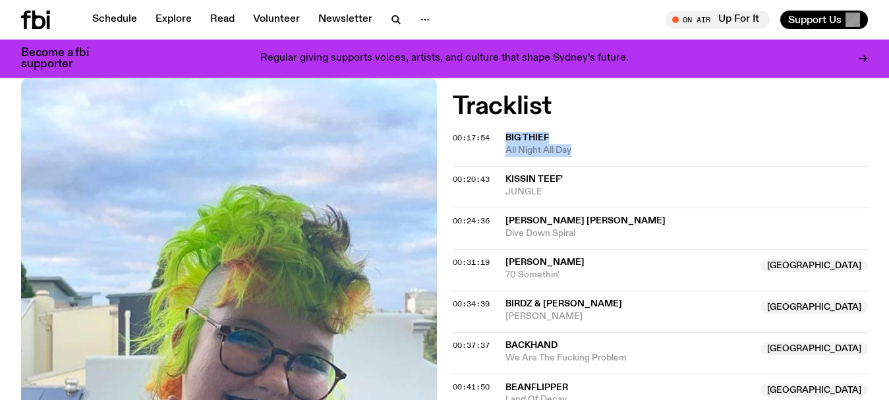
drag, startPoint x: 582, startPoint y: 152, endPoint x: 503, endPoint y: 135, distance: 80.9
click at [503, 166] on div "00:17:54 Big Thief All Night All Day" at bounding box center [661, 187] width 416 height 42
drag, startPoint x: 569, startPoint y: 194, endPoint x: 501, endPoint y: 181, distance: 69.8
click at [501, 208] on div "00:20:43 kissin teef' JUNGLE" at bounding box center [661, 229] width 416 height 42
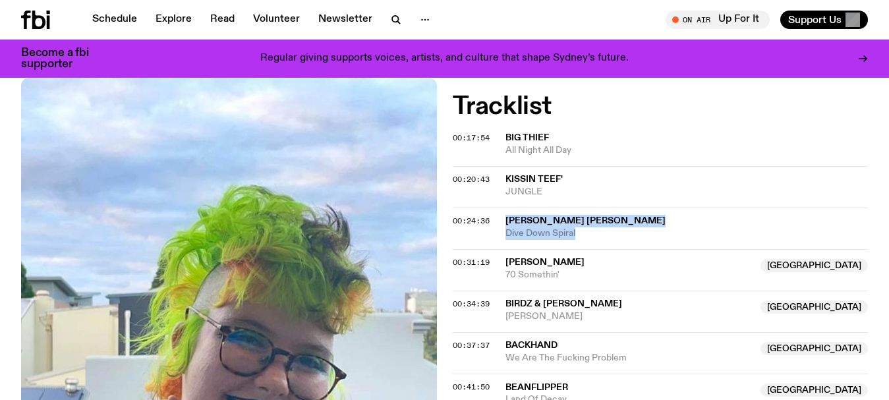
drag, startPoint x: 600, startPoint y: 232, endPoint x: 503, endPoint y: 219, distance: 97.1
click at [503, 249] on div "00:24:36 Rosetta Stone Dive Down Spiral" at bounding box center [661, 270] width 416 height 42
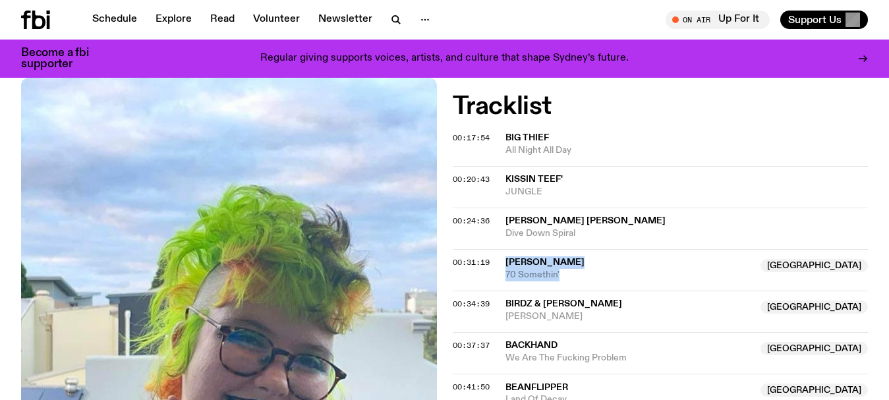
drag, startPoint x: 581, startPoint y: 270, endPoint x: 499, endPoint y: 266, distance: 82.5
click at [499, 291] on div "00:31:19 [PERSON_NAME] Australia 70 [GEOGRAPHIC_DATA]' [GEOGRAPHIC_DATA]" at bounding box center [661, 312] width 416 height 42
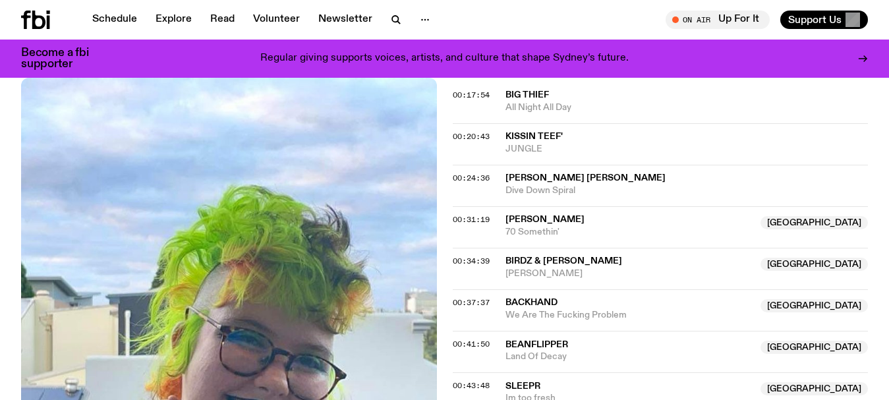
scroll to position [522, 0]
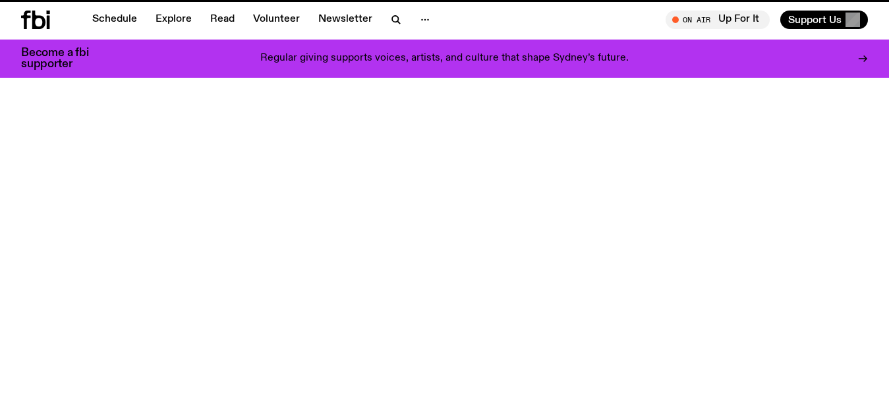
scroll to position [653, 0]
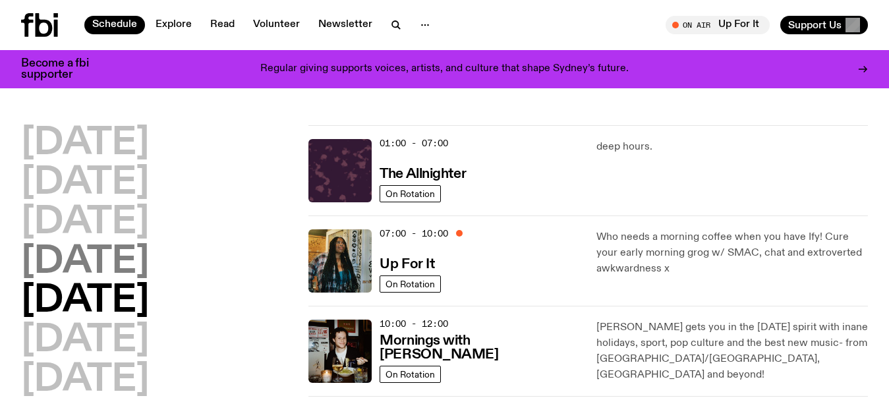
click at [95, 270] on h2 "[DATE]" at bounding box center [85, 262] width 128 height 37
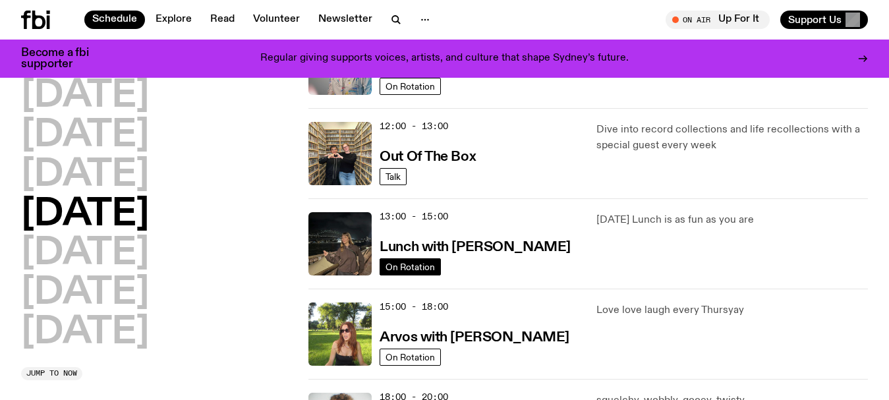
scroll to position [300, 0]
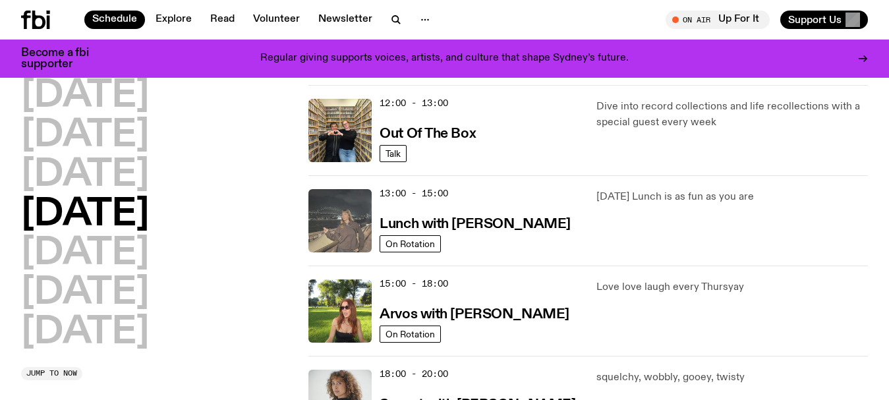
click at [341, 206] on img at bounding box center [339, 220] width 63 height 63
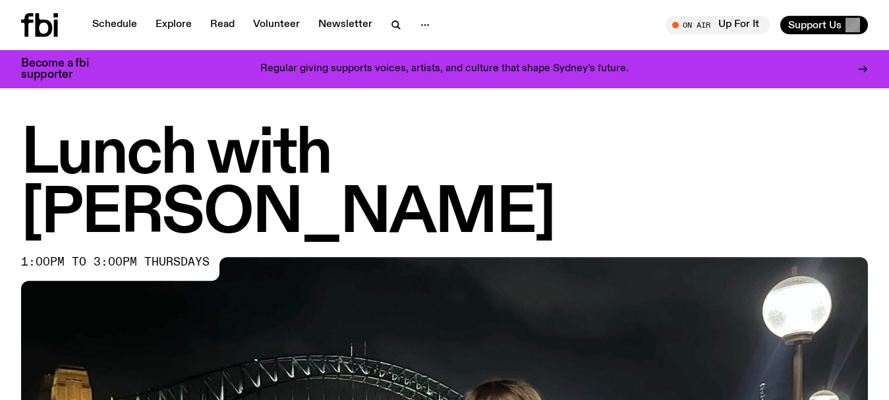
click at [115, 27] on link "Schedule" at bounding box center [114, 25] width 61 height 18
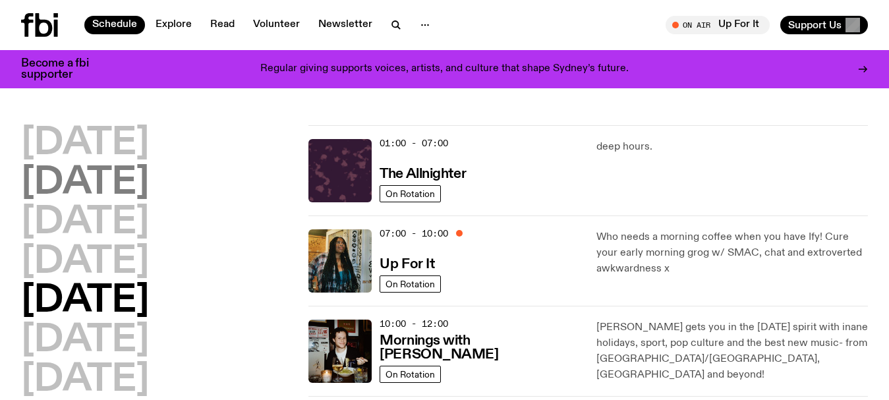
click at [100, 177] on h2 "[DATE]" at bounding box center [85, 183] width 128 height 37
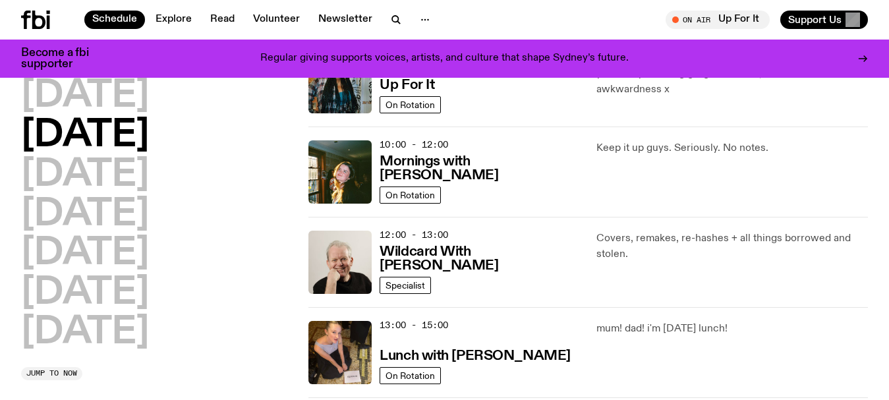
scroll to position [235, 0]
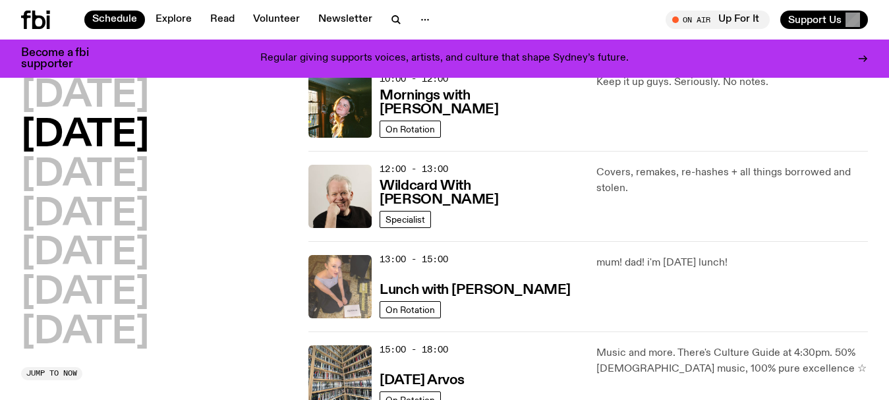
click at [347, 281] on img at bounding box center [339, 286] width 63 height 63
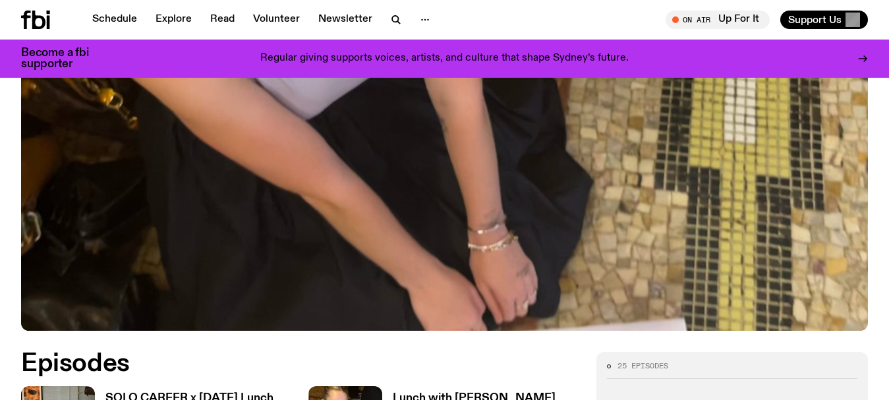
scroll to position [521, 0]
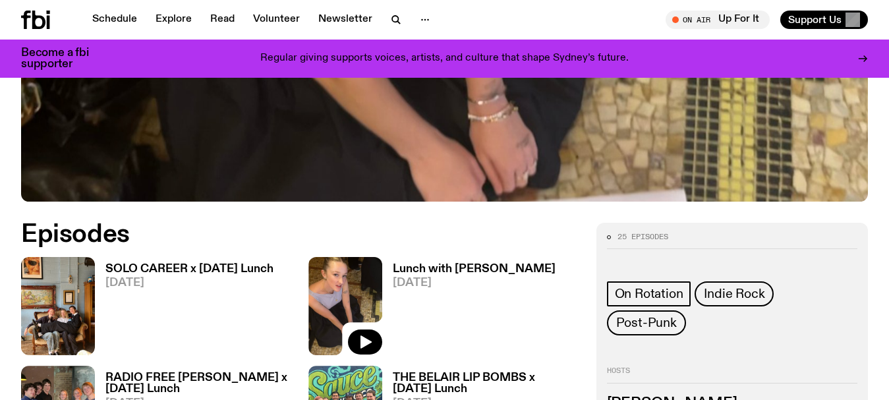
click at [356, 257] on img at bounding box center [345, 306] width 74 height 98
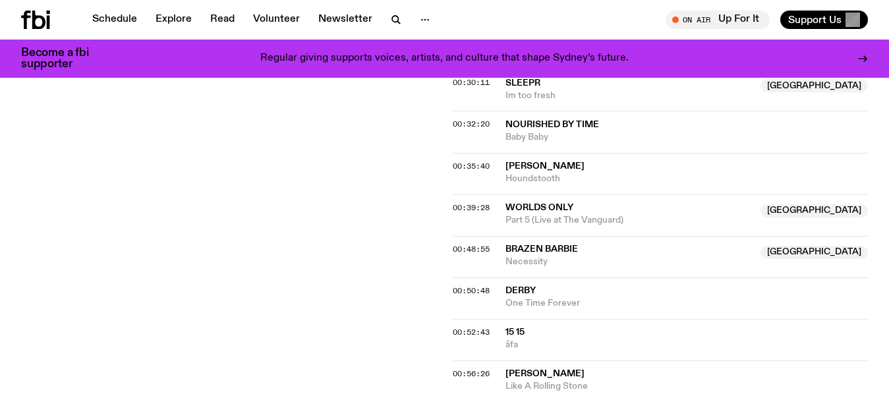
scroll to position [897, 0]
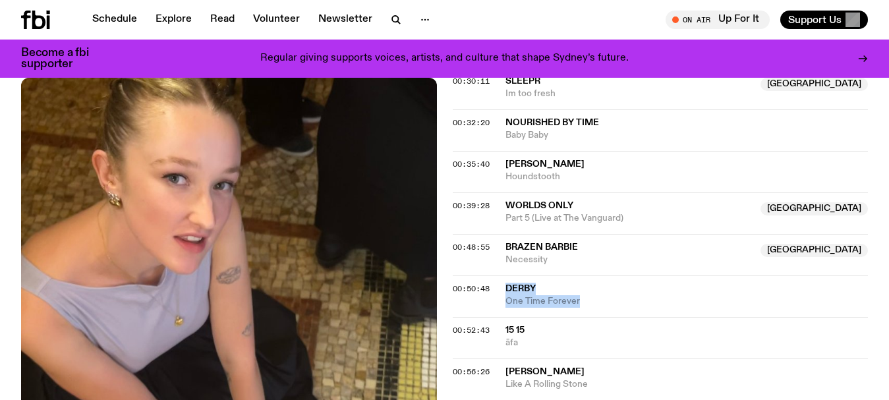
drag, startPoint x: 602, startPoint y: 250, endPoint x: 499, endPoint y: 234, distance: 104.1
click at [499, 317] on div "00:50:48 DERBY One Time Forever" at bounding box center [661, 338] width 416 height 42
click at [109, 18] on link "Schedule" at bounding box center [114, 20] width 61 height 18
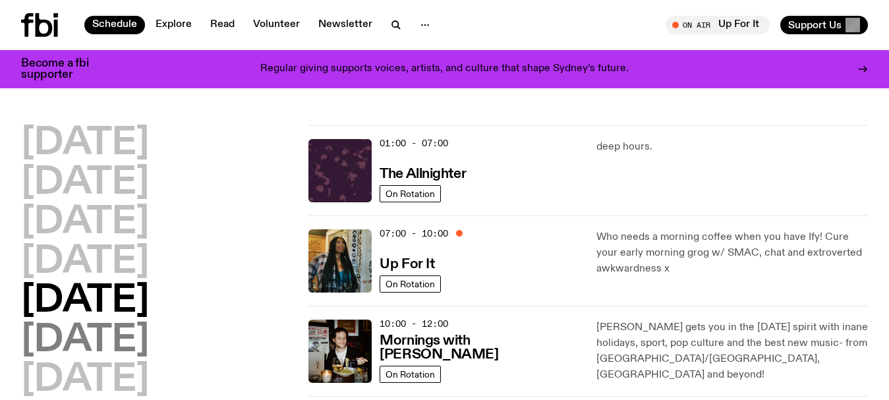
click at [80, 343] on h2 "[DATE]" at bounding box center [85, 340] width 128 height 37
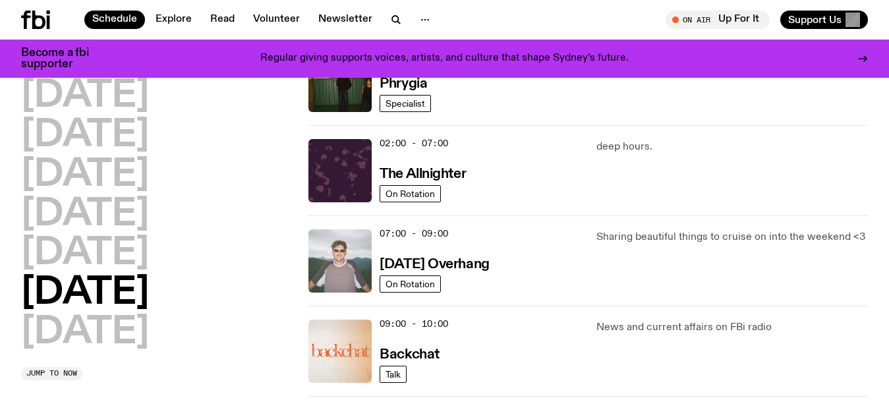
scroll to position [103, 0]
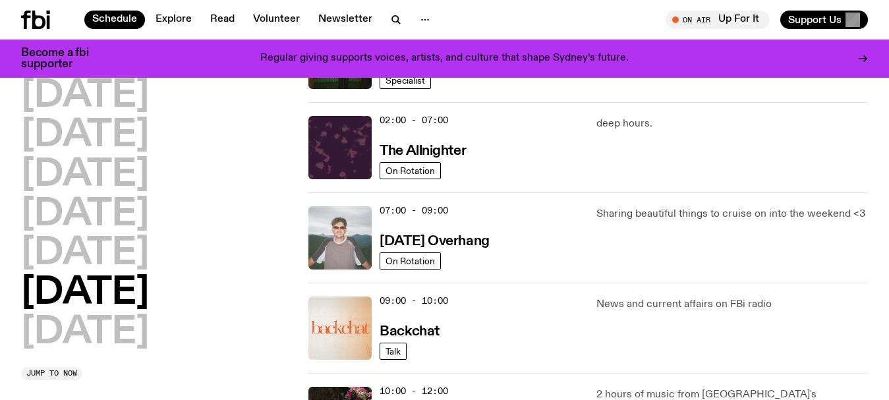
click at [345, 239] on img at bounding box center [339, 237] width 63 height 63
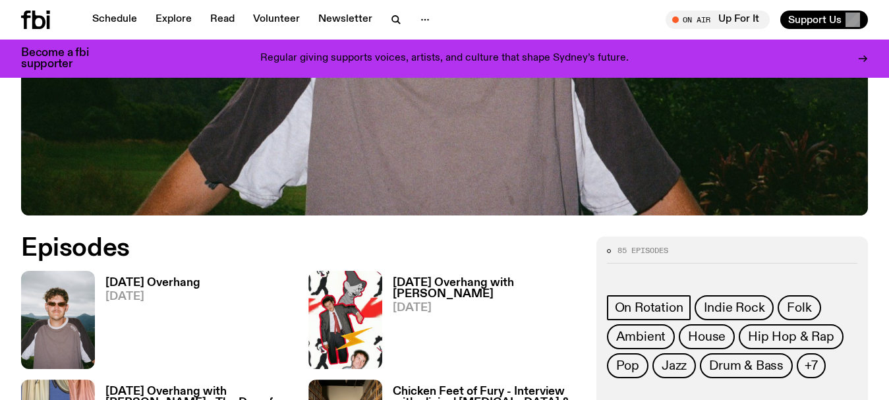
scroll to position [522, 0]
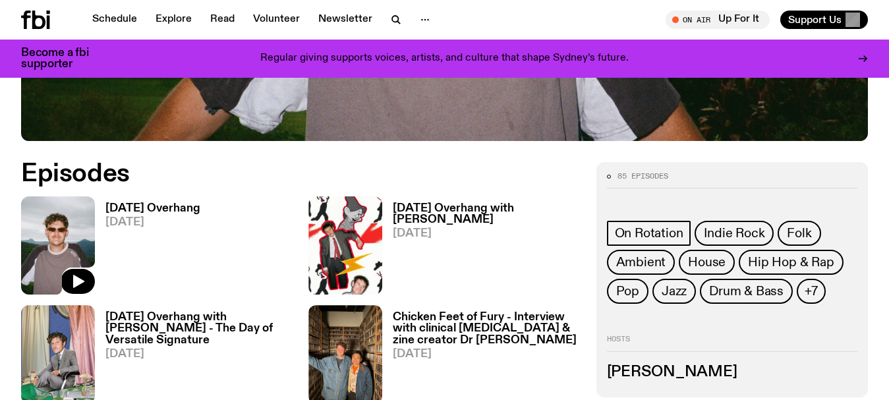
click at [69, 254] on img at bounding box center [58, 245] width 74 height 98
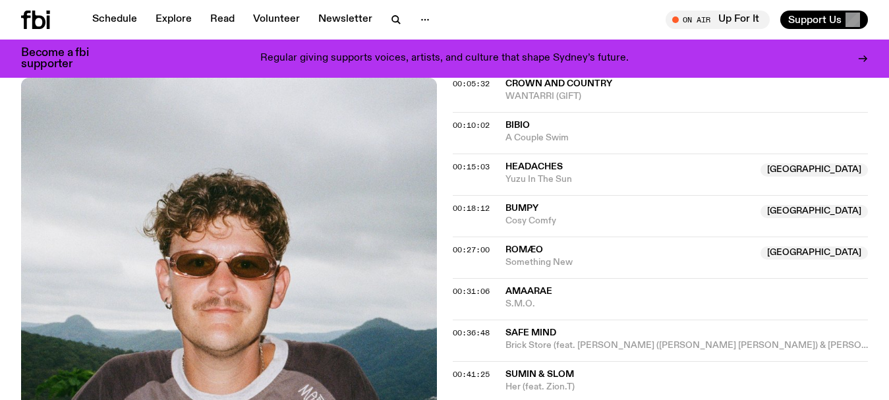
scroll to position [992, 0]
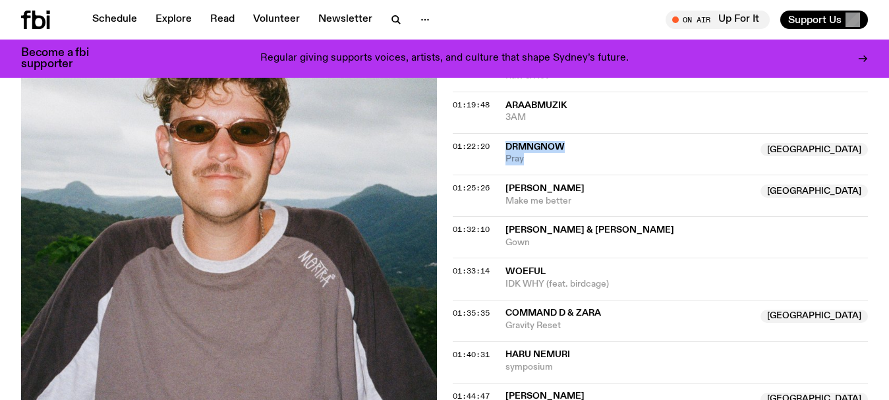
drag, startPoint x: 544, startPoint y: 161, endPoint x: 501, endPoint y: 149, distance: 44.4
click at [501, 175] on div "01:22:20 DRMNGNOW [GEOGRAPHIC_DATA] Pray [GEOGRAPHIC_DATA]" at bounding box center [661, 196] width 416 height 42
